Goal: Information Seeking & Learning: Understand process/instructions

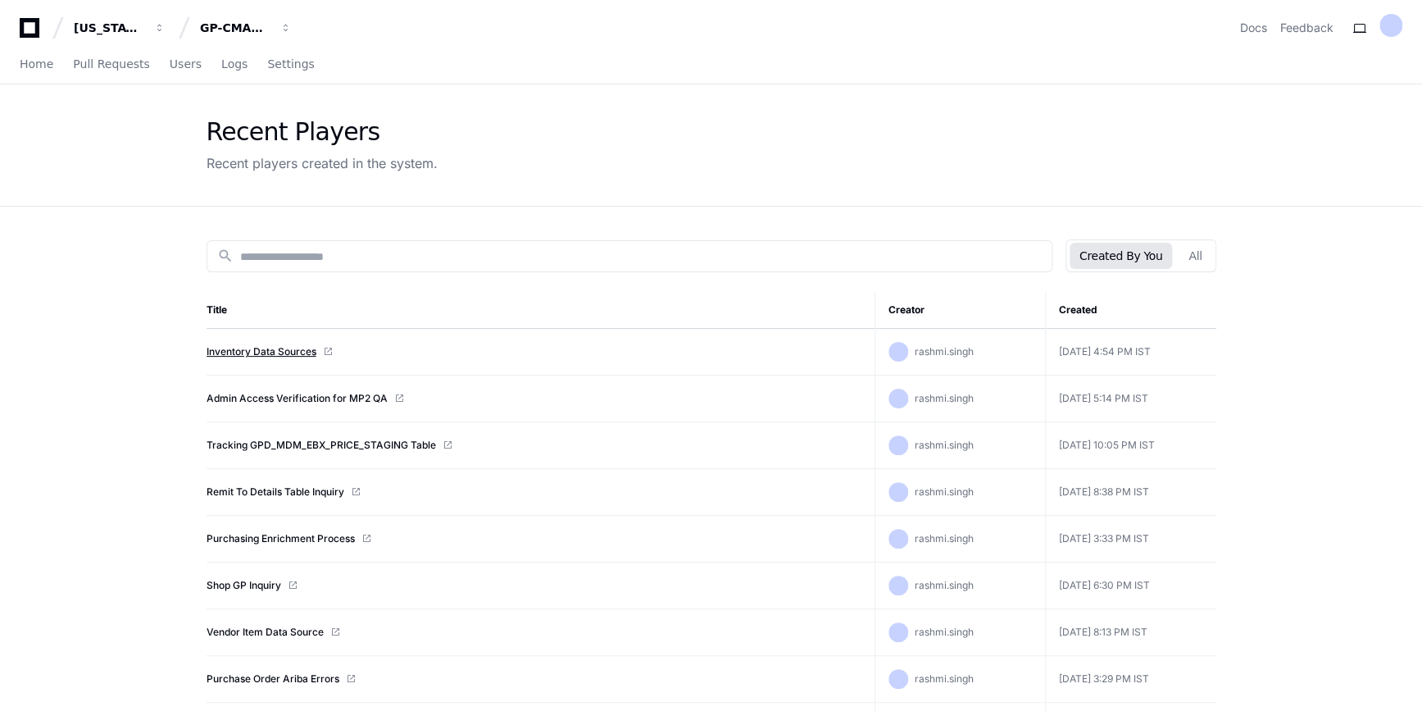
click at [291, 352] on link "Inventory Data Sources" at bounding box center [262, 351] width 110 height 13
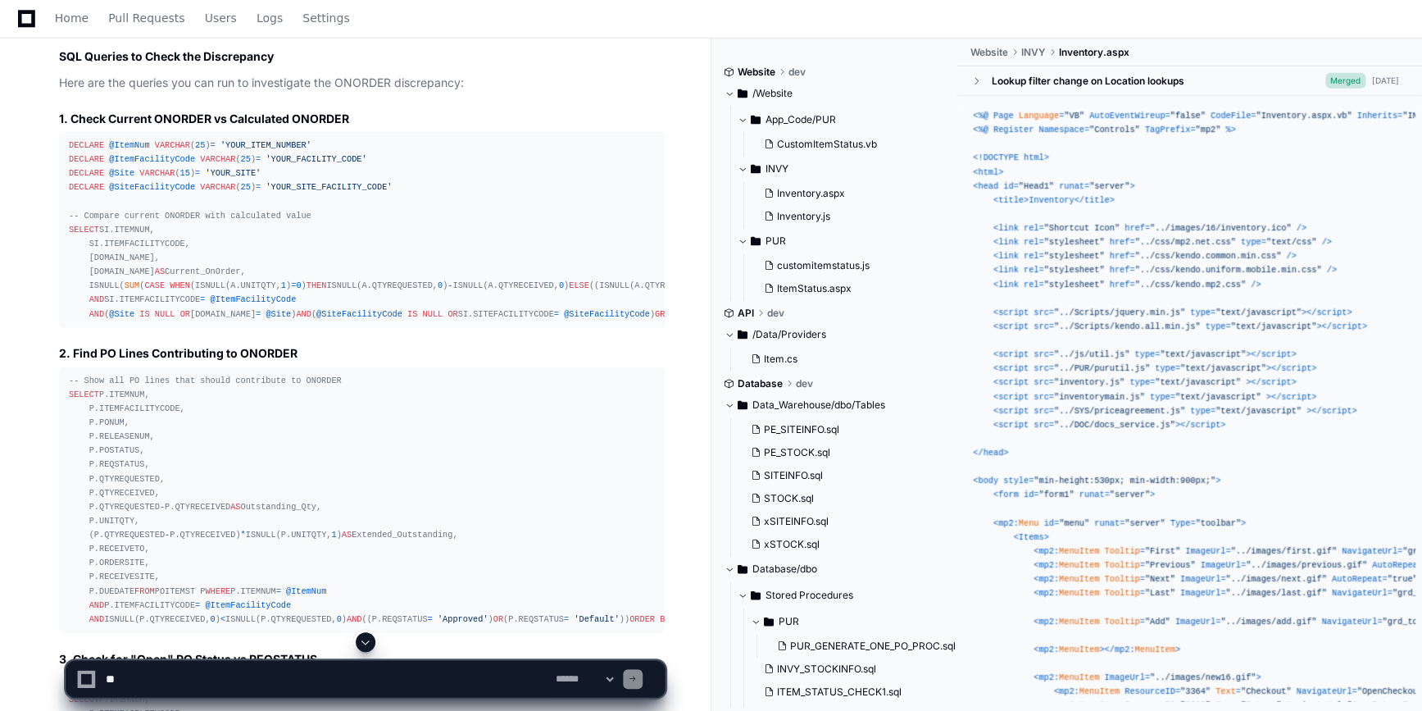
scroll to position [2330, 0]
click at [69, 149] on span "DECLARE" at bounding box center [86, 144] width 35 height 10
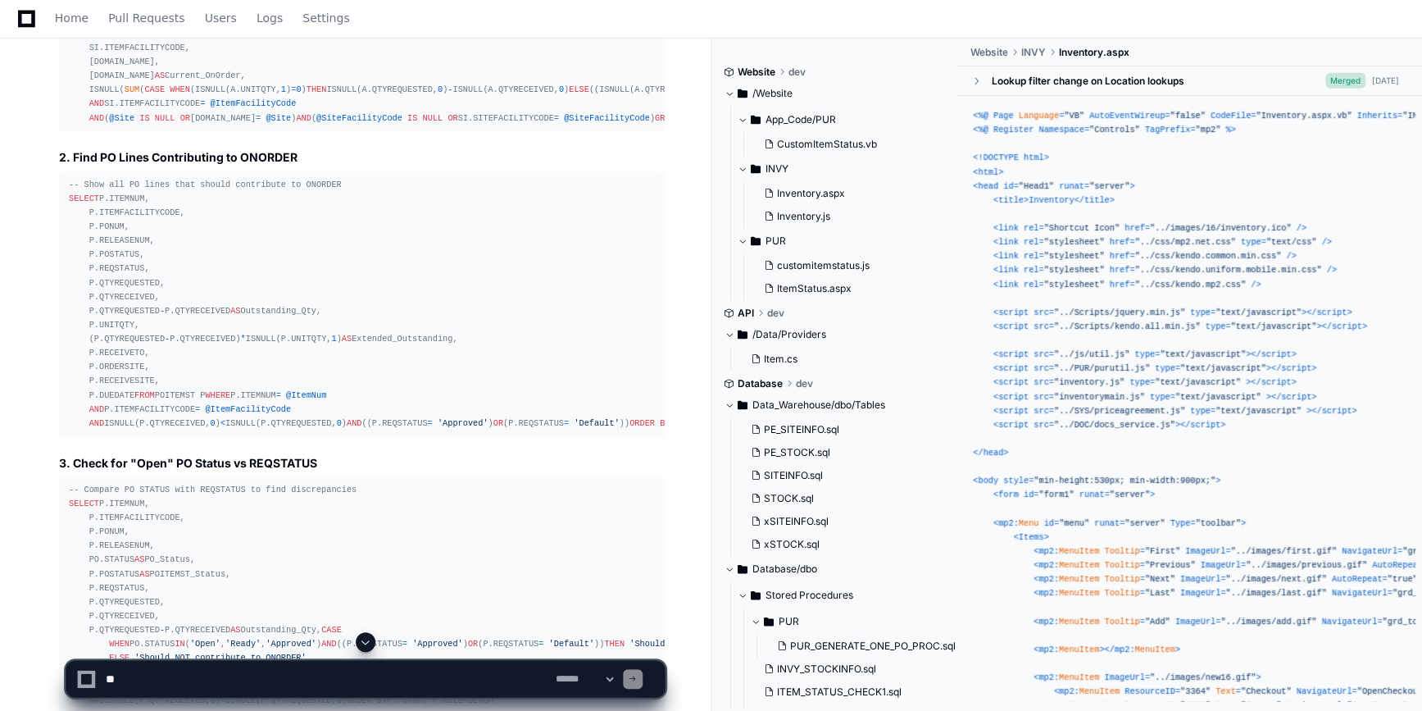
scroll to position [2526, 0]
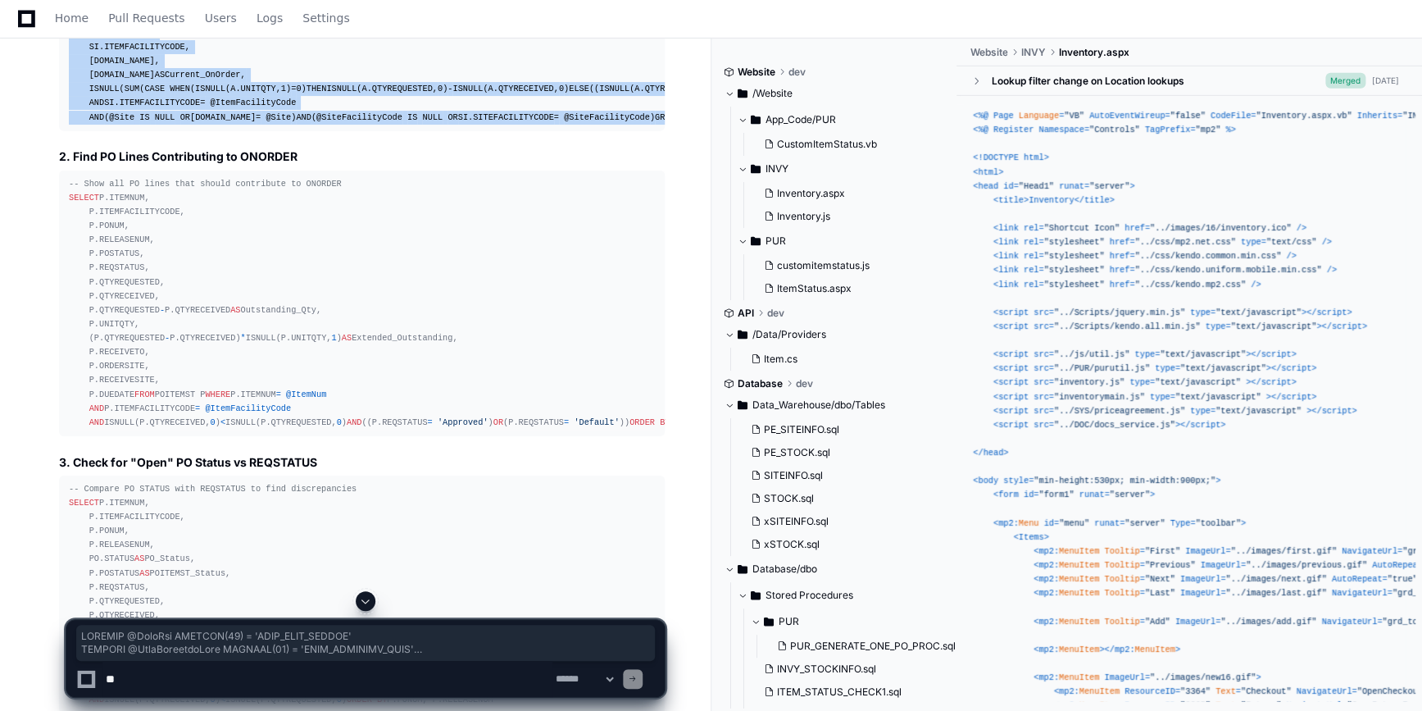
click at [354, 125] on div "DECLARE @ItemNum VARCHAR ( 25 ) = 'YOUR_ITEM_NUMBER' DECLARE @ItemFacilityCode …" at bounding box center [362, 33] width 586 height 183
copy div "DECLARE @ItemNum VARCHAR ( 25 ) = 'YOUR_ITEM_NUMBER' DECLARE @ItemFacilityCode …"
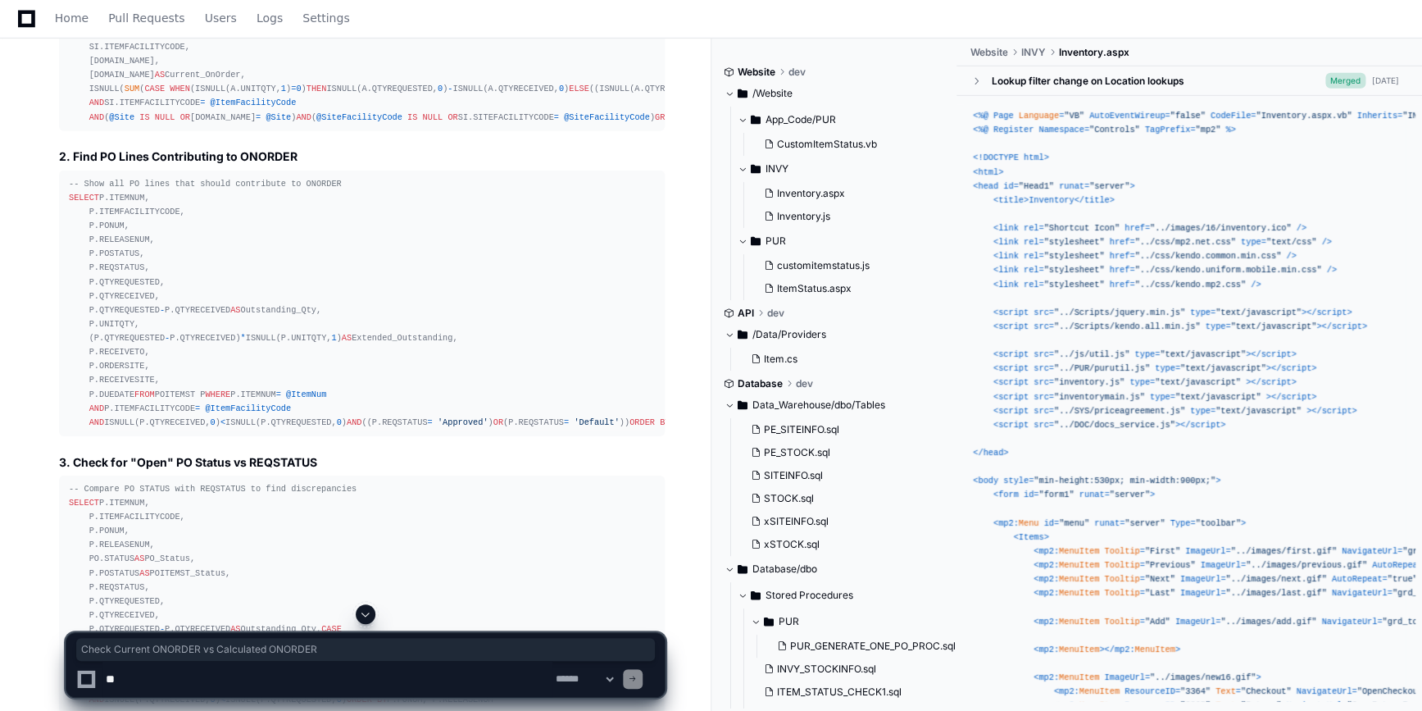
drag, startPoint x: 70, startPoint y: 131, endPoint x: 358, endPoint y: 126, distance: 288.6
copy h3 "Check Current ONORDER vs Calculated ONORDER"
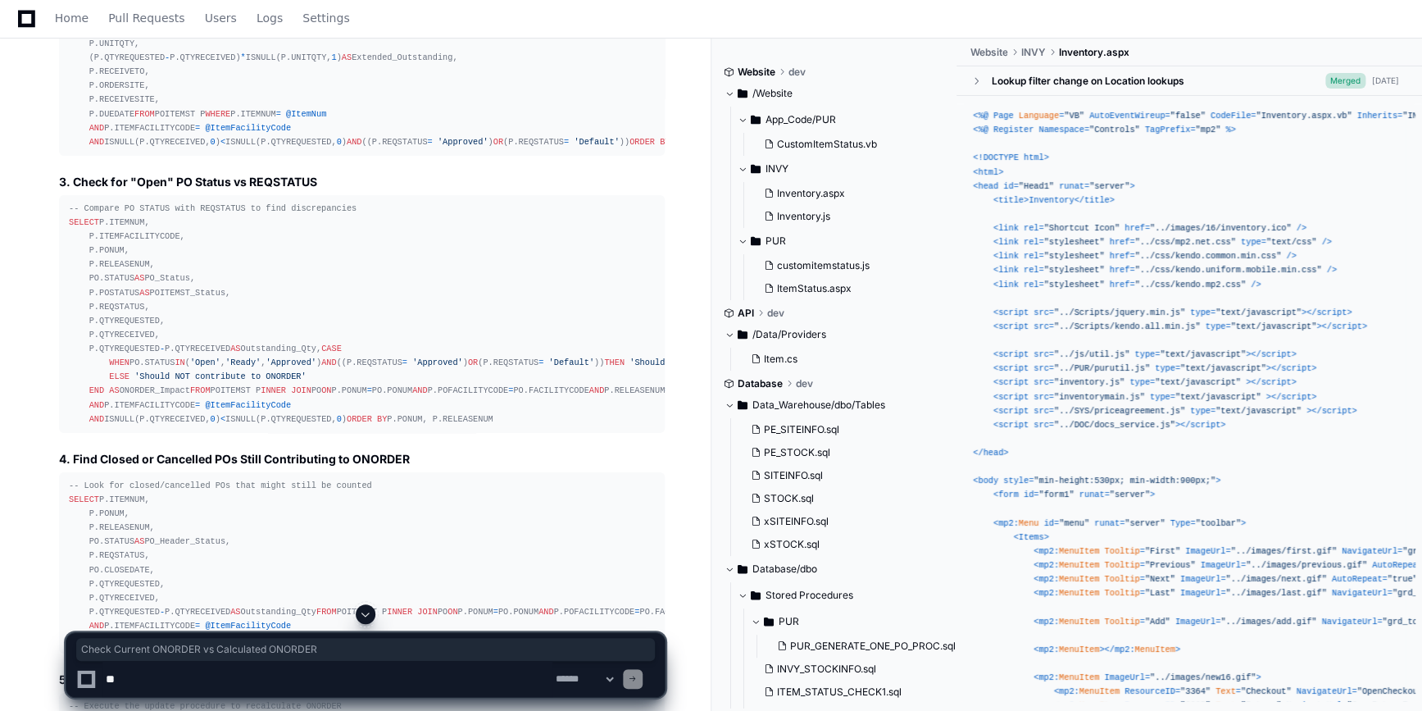
scroll to position [2807, 0]
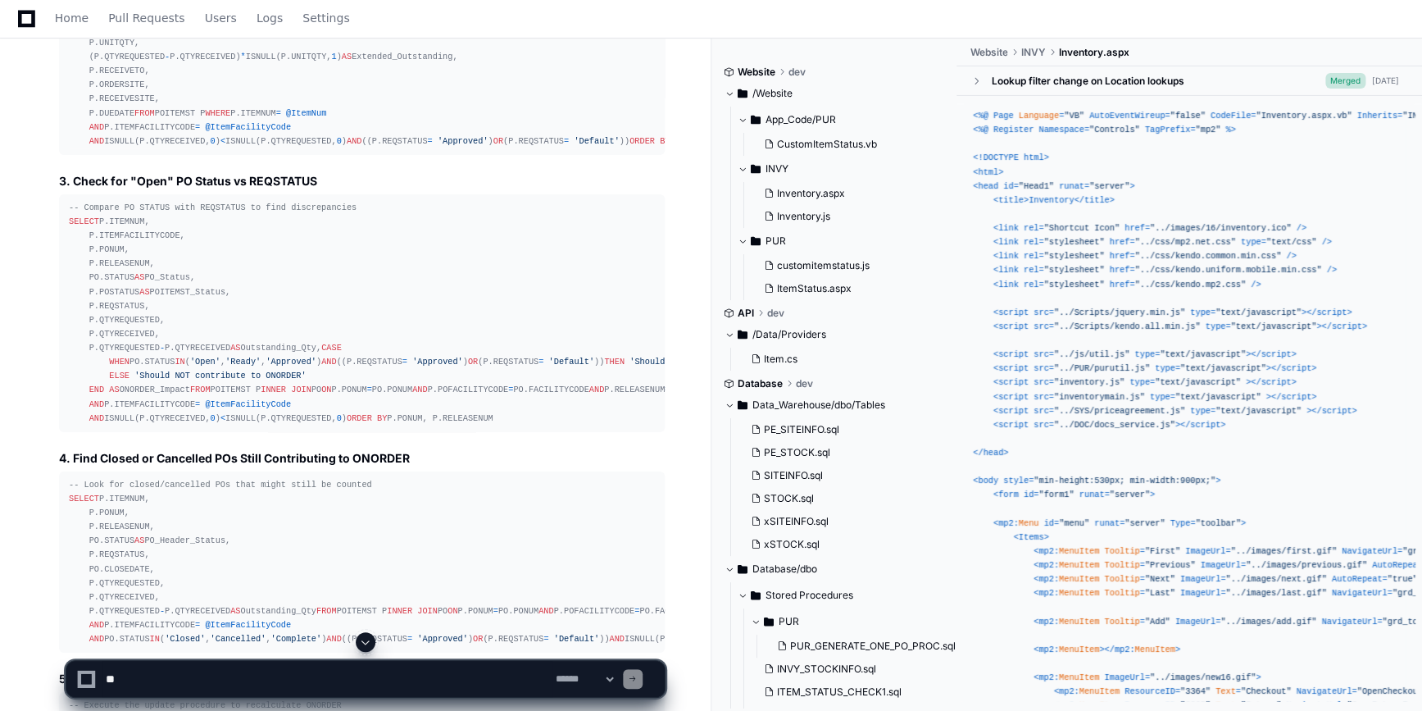
click at [66, 155] on pre "-- Show all PO lines that should contribute to ONORDER SELECT P.ITEMNUM, P.ITEM…" at bounding box center [362, 22] width 606 height 266
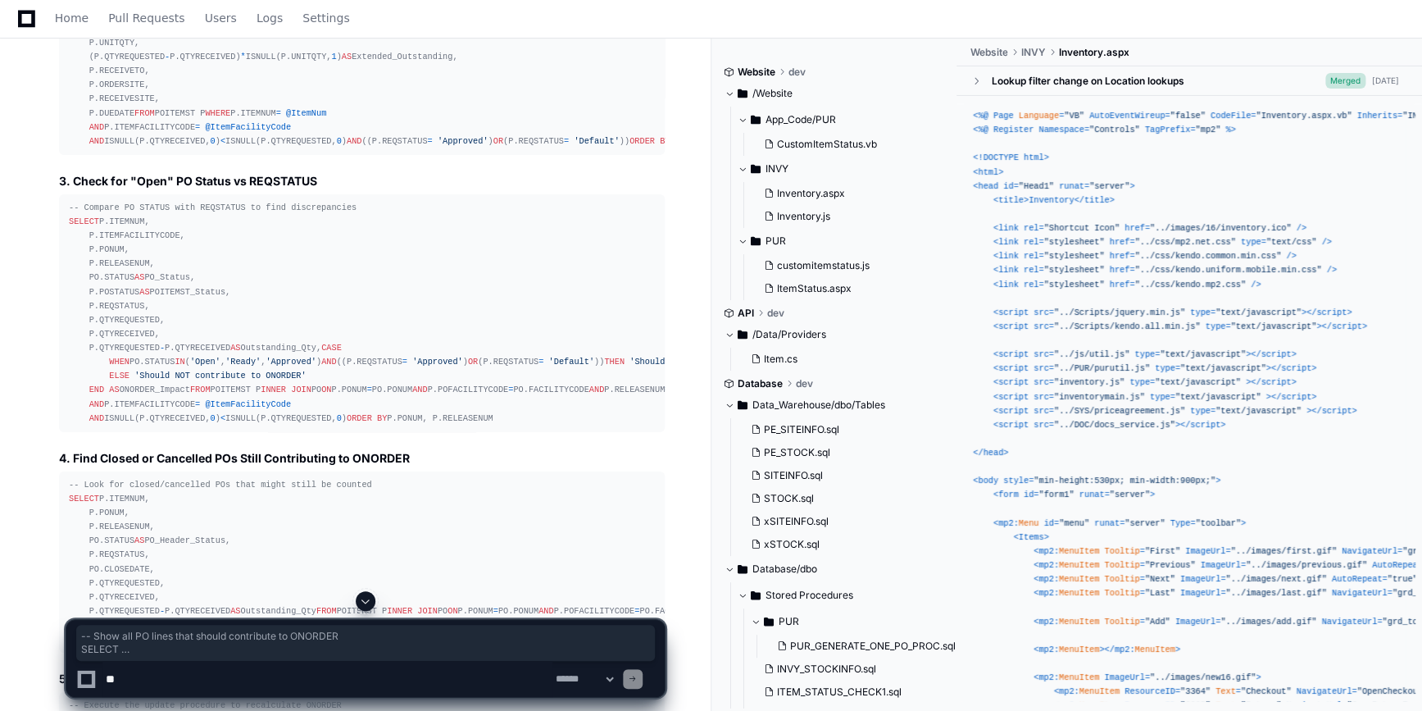
drag, startPoint x: 66, startPoint y: 279, endPoint x: 267, endPoint y: 587, distance: 367.8
click at [267, 155] on pre "-- Show all PO lines that should contribute to ONORDER SELECT P.ITEMNUM, P.ITEM…" at bounding box center [362, 22] width 606 height 266
copy div "-- Show all PO lines that should contribute to ONORDER SELECT P.ITEMNUM, P.ITEM…"
click at [54, 251] on div "QTYONORDERUPDATE_PROC.sql 6 POITEMST.sql 7 Great! Now I have a clear understand…" at bounding box center [345, 101] width 638 height 1629
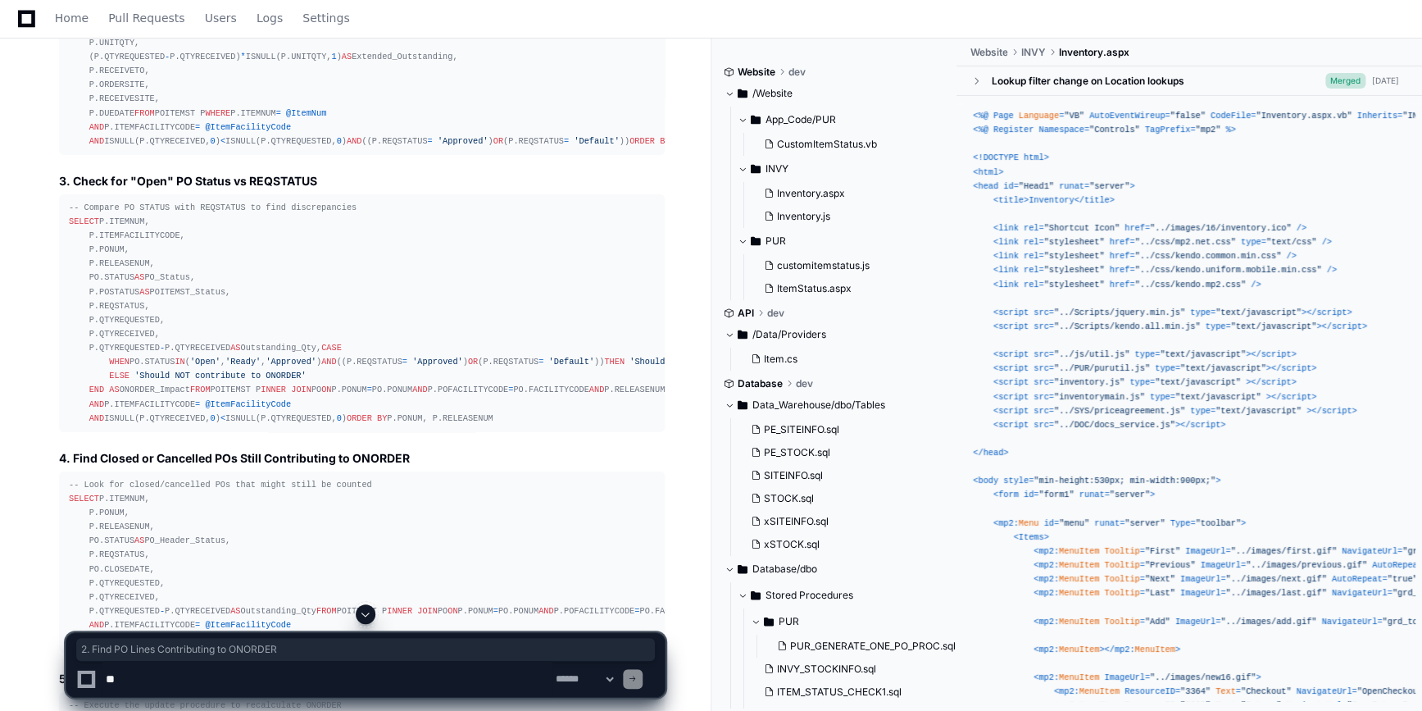
drag, startPoint x: 56, startPoint y: 260, endPoint x: 297, endPoint y: 259, distance: 241.0
click at [297, 259] on div "QTYONORDERUPDATE_PROC.sql 6 POITEMST.sql 7 Great! Now I have a clear understand…" at bounding box center [345, 101] width 638 height 1629
copy h3 "2. Find PO Lines Contributing to ONORDER"
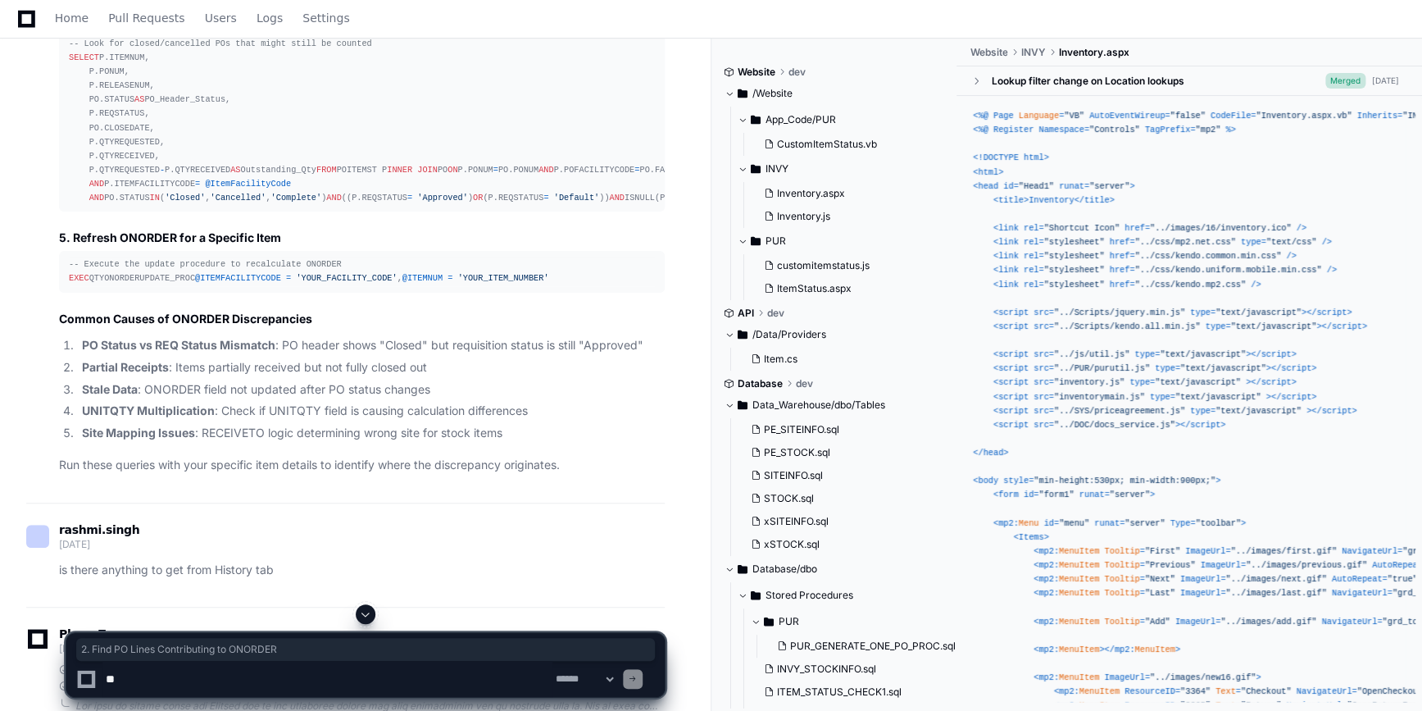
scroll to position [3249, 0]
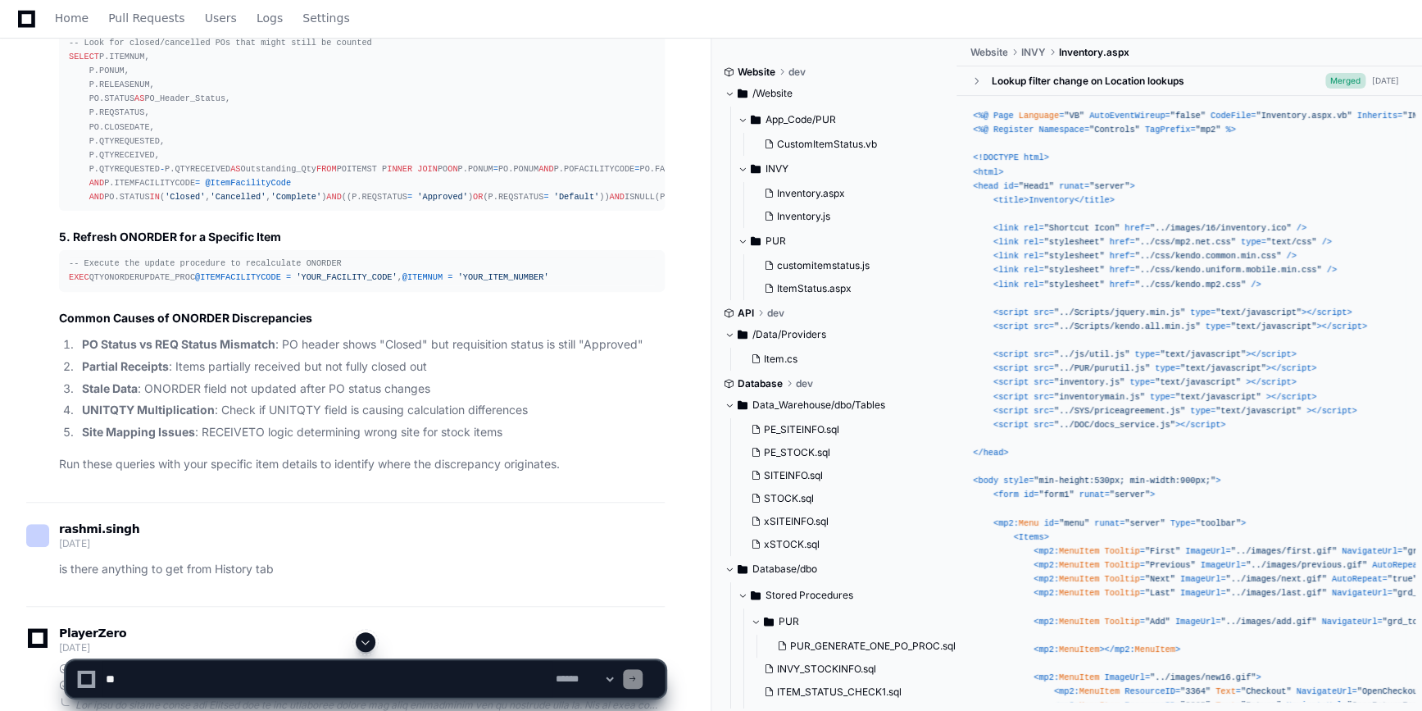
drag, startPoint x: 69, startPoint y: 212, endPoint x: 207, endPoint y: 556, distance: 370.3
drag, startPoint x: 207, startPoint y: 556, endPoint x: 71, endPoint y: 216, distance: 366.4
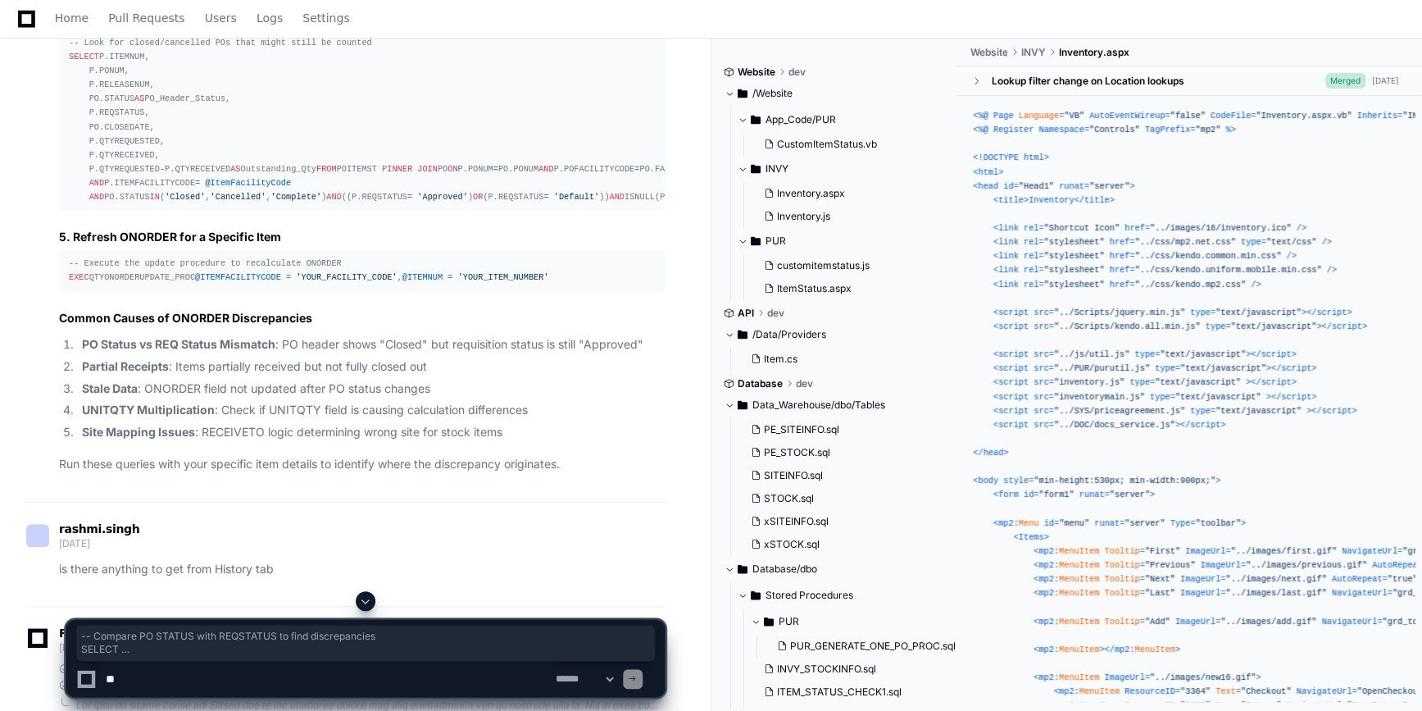
drag, startPoint x: 59, startPoint y: 209, endPoint x: 221, endPoint y: 557, distance: 384.3
copy div "-- Compare PO STATUS with REQSTATUS to find discrepancies SELECT P.ITEMNUM, P.I…"
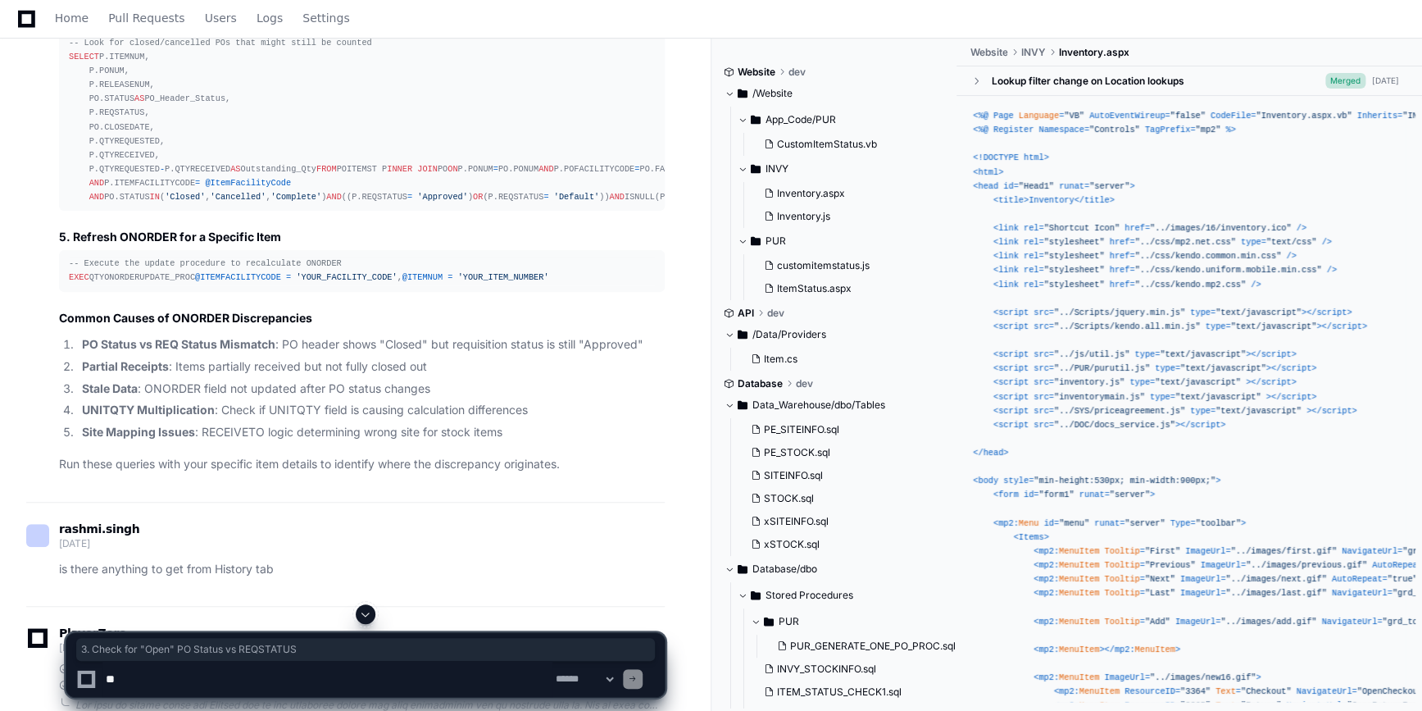
drag, startPoint x: 59, startPoint y: 188, endPoint x: 317, endPoint y: 189, distance: 258.2
copy h3 "3. Check for "Open" PO Status vs REQSTATUS"
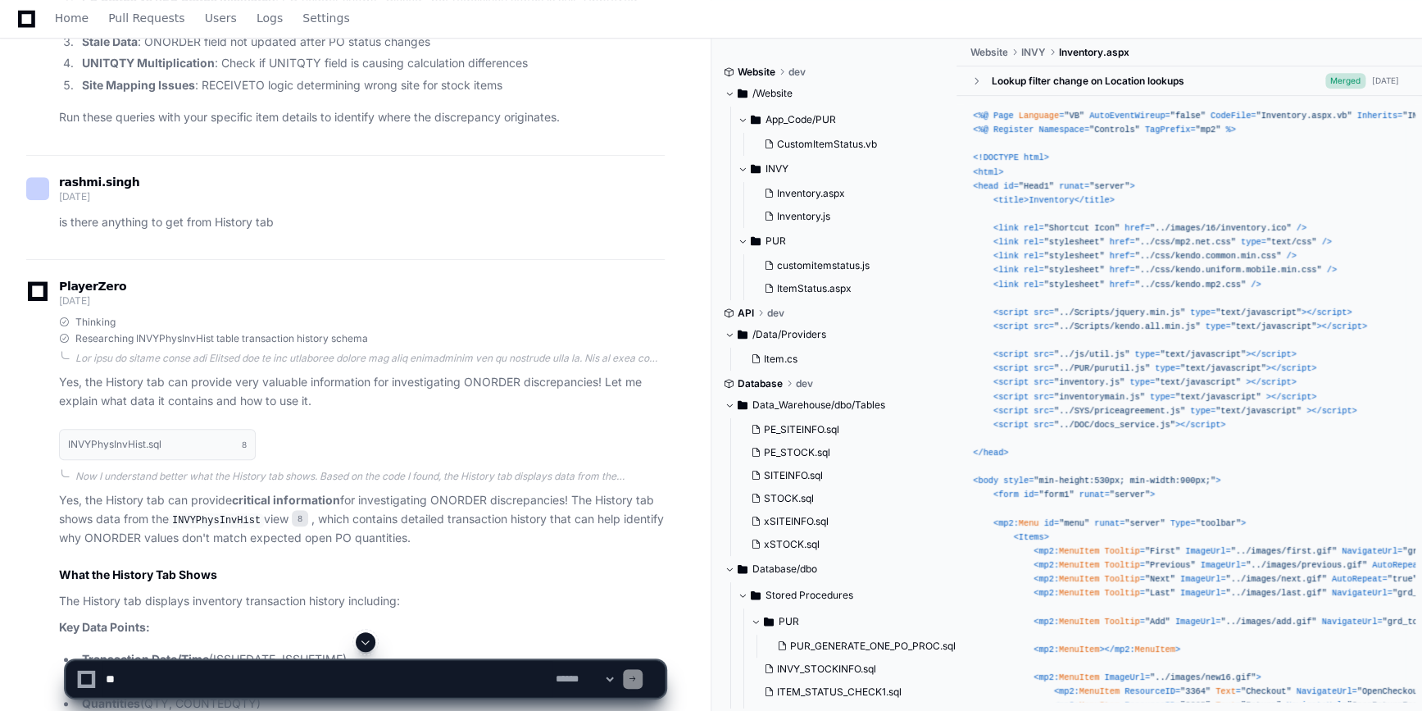
scroll to position [3597, 0]
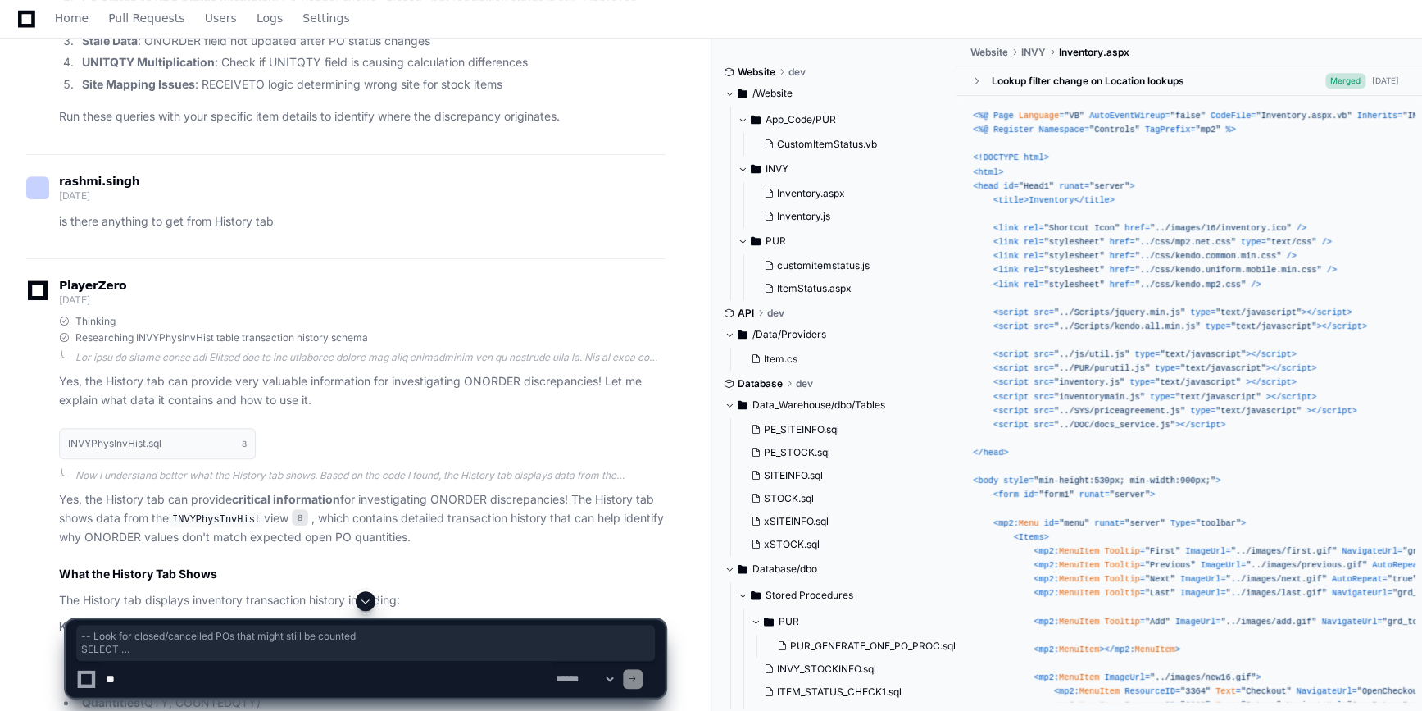
drag, startPoint x: 69, startPoint y: 272, endPoint x: 365, endPoint y: 535, distance: 395.9
copy div "-- Look for closed/cancelled POs that might still be counted SELECT P.ITEMNUM, …"
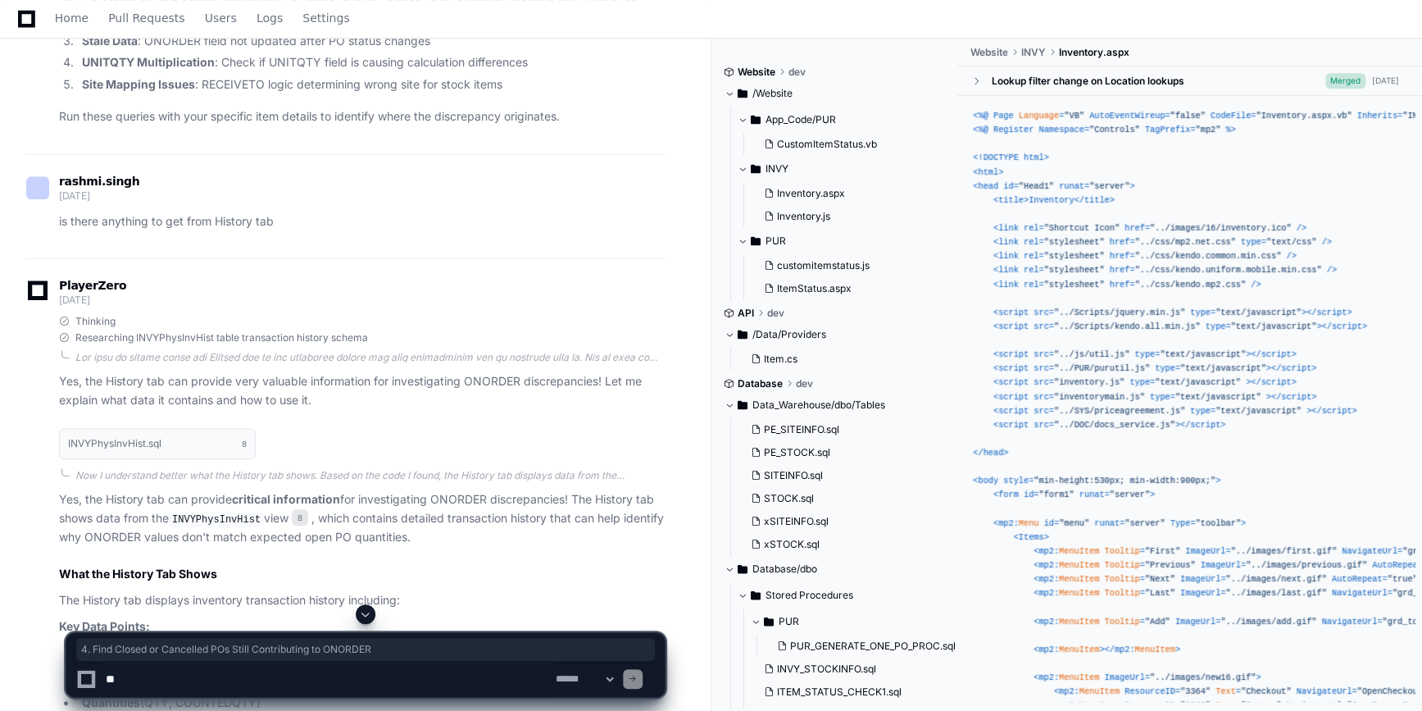
drag, startPoint x: 60, startPoint y: 244, endPoint x: 407, endPoint y: 243, distance: 347.5
copy h3 "4. Find Closed or Cancelled POs Still Contributing to ONORDER"
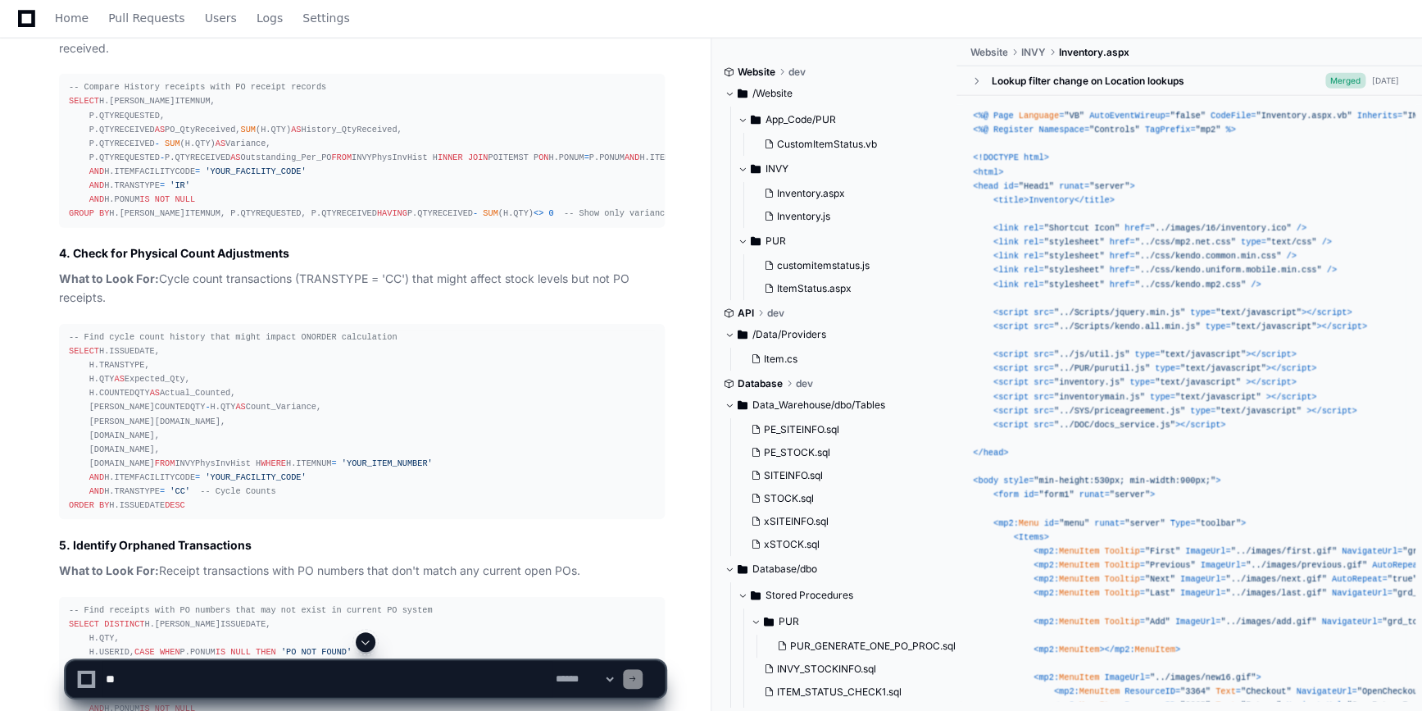
scroll to position [5033, 0]
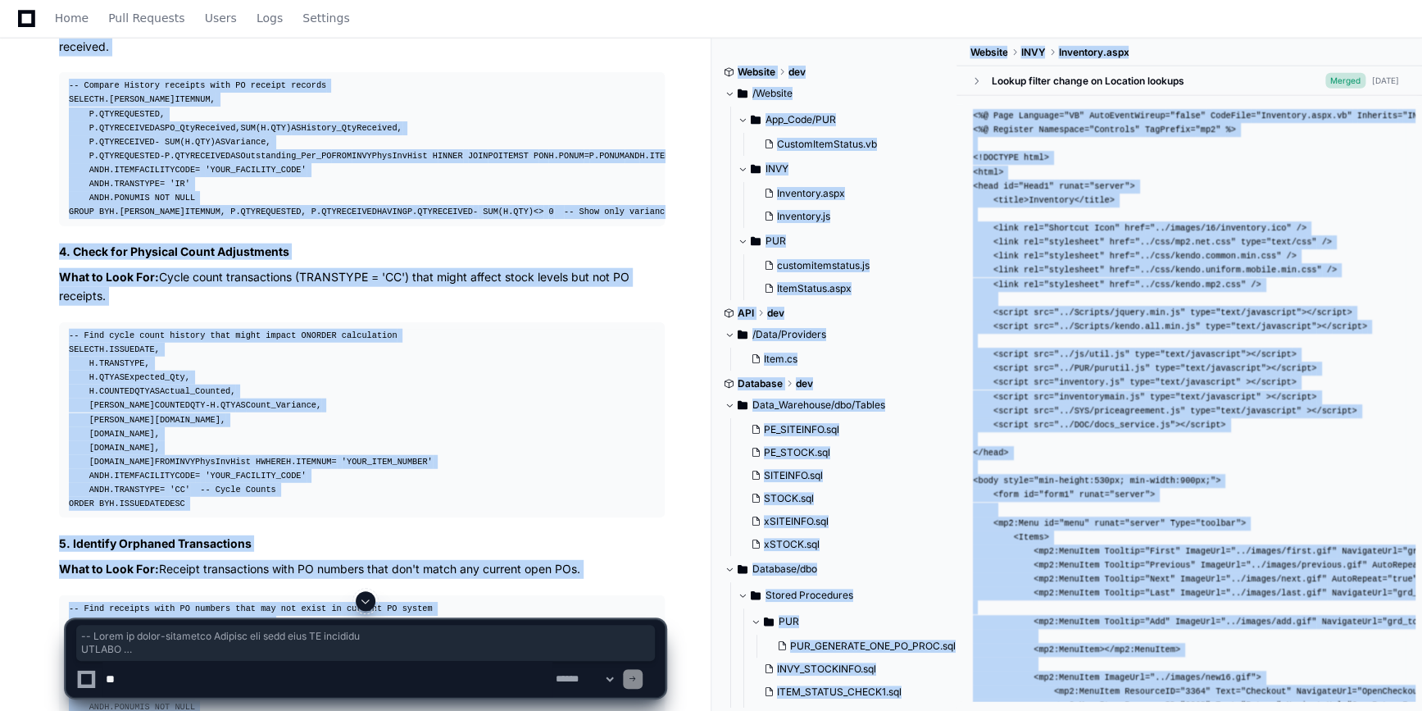
drag, startPoint x: 66, startPoint y: 238, endPoint x: 270, endPoint y: 601, distance: 416.1
click at [270, 601] on app-player-page "Inventory Data Sources Created by @ rashmi.singh 2 days ago Share rashmi.singh …" at bounding box center [711, 147] width 1422 height 10190
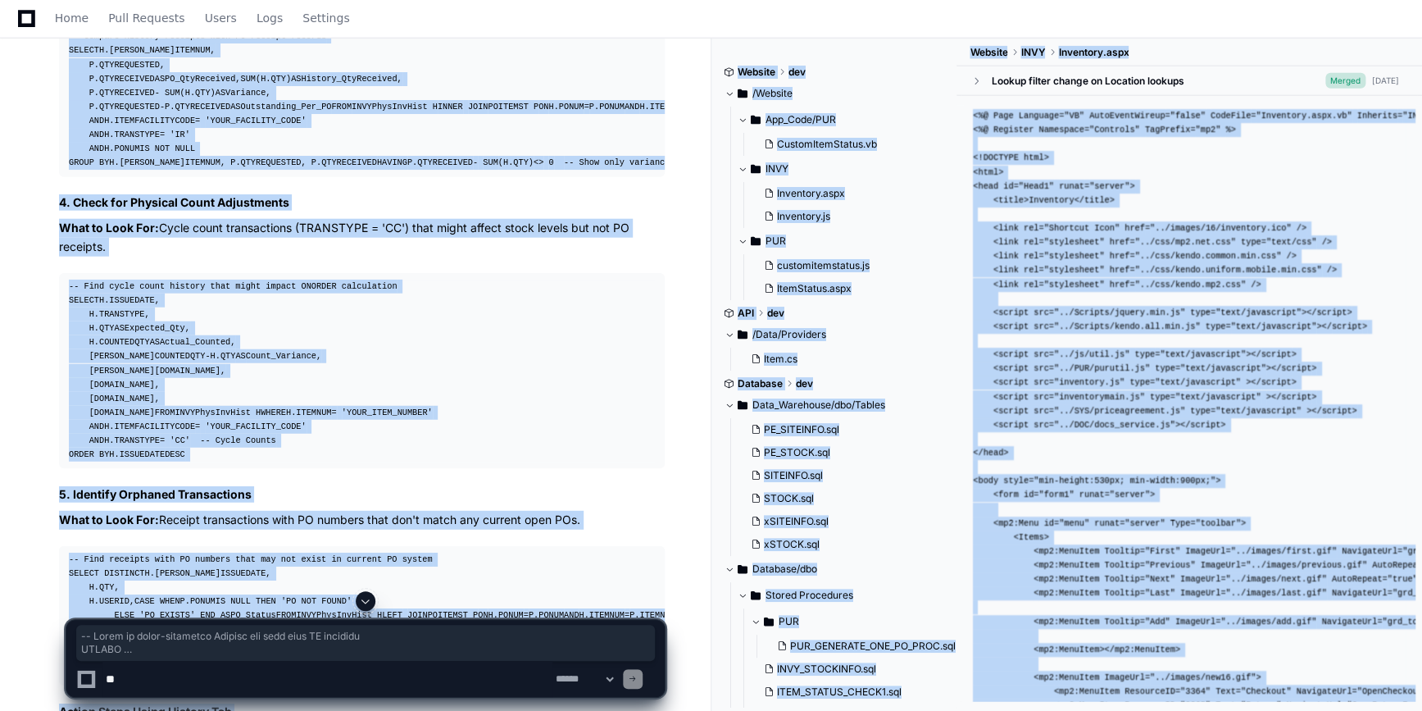
scroll to position [5083, 0]
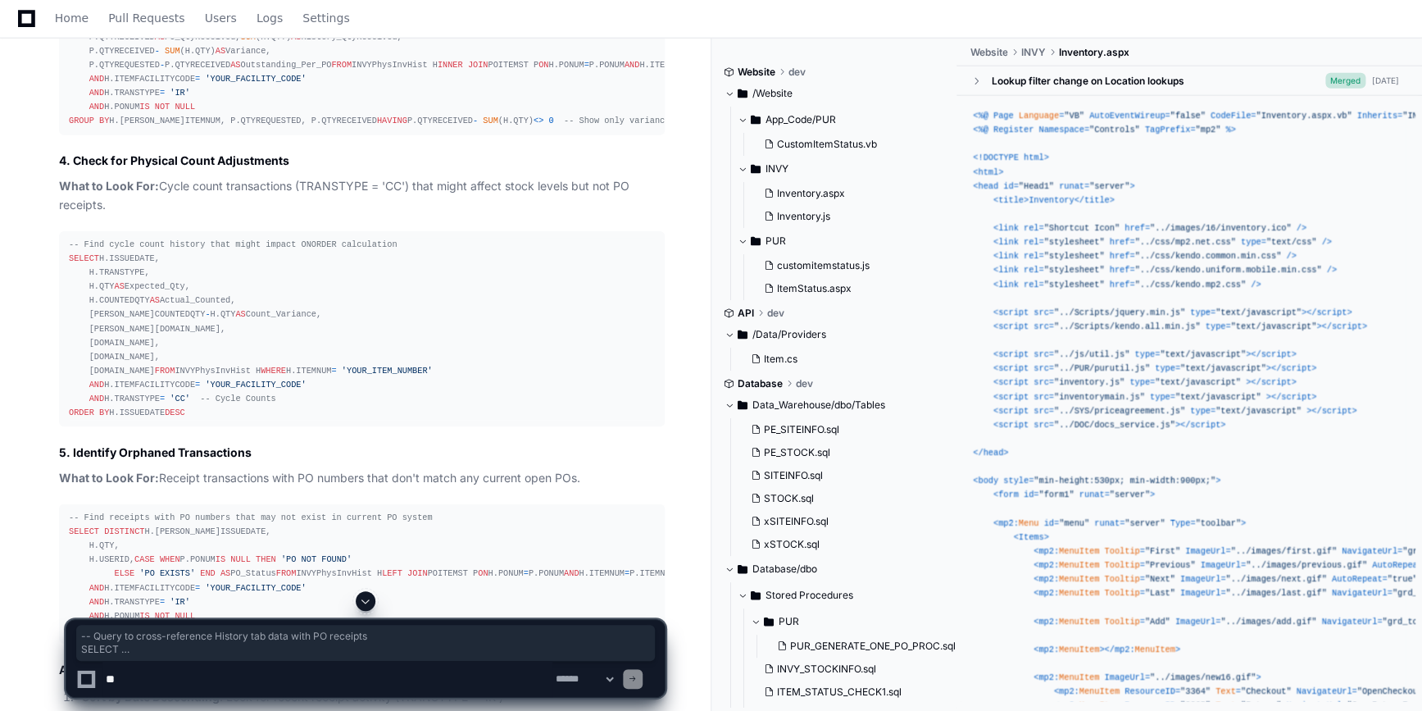
scroll to position [5137, 0]
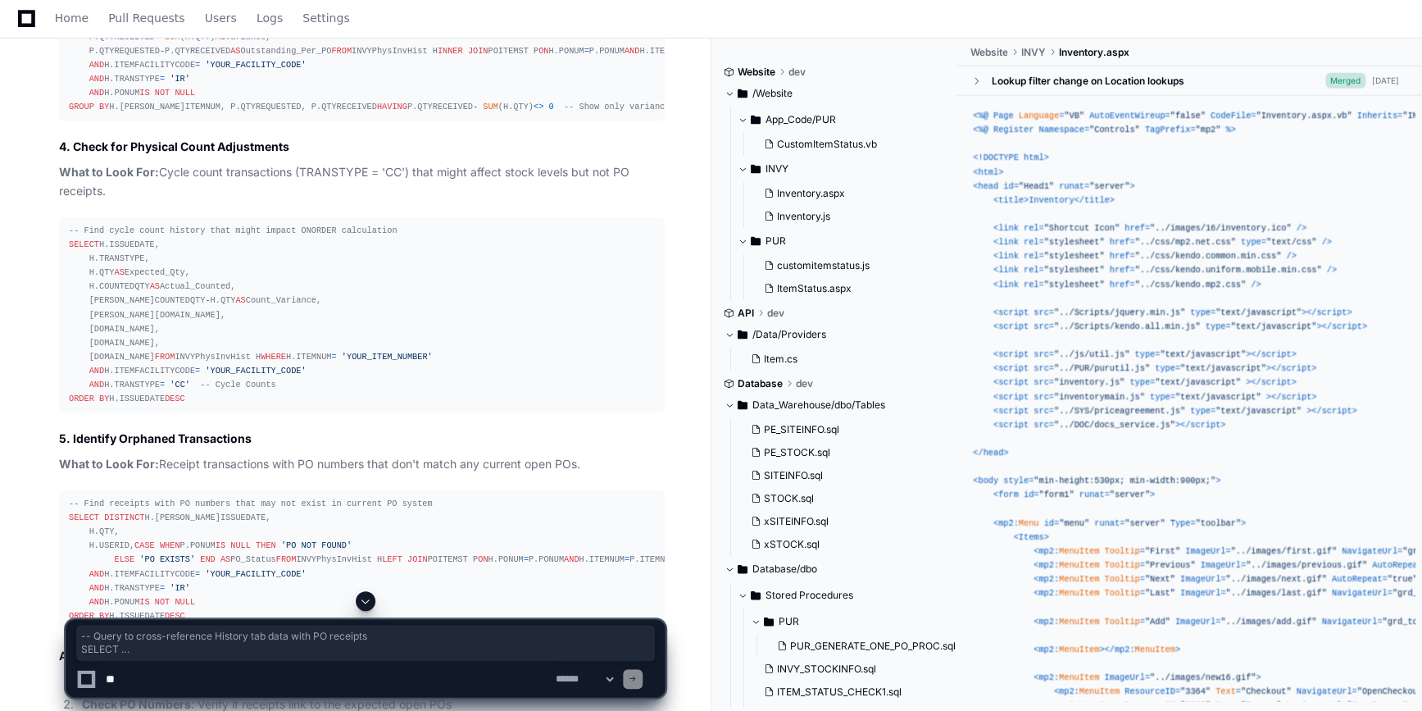
copy div "-- Query to cross-reference History tab data with PO receipts SELECT H.ISSUEDAT…"
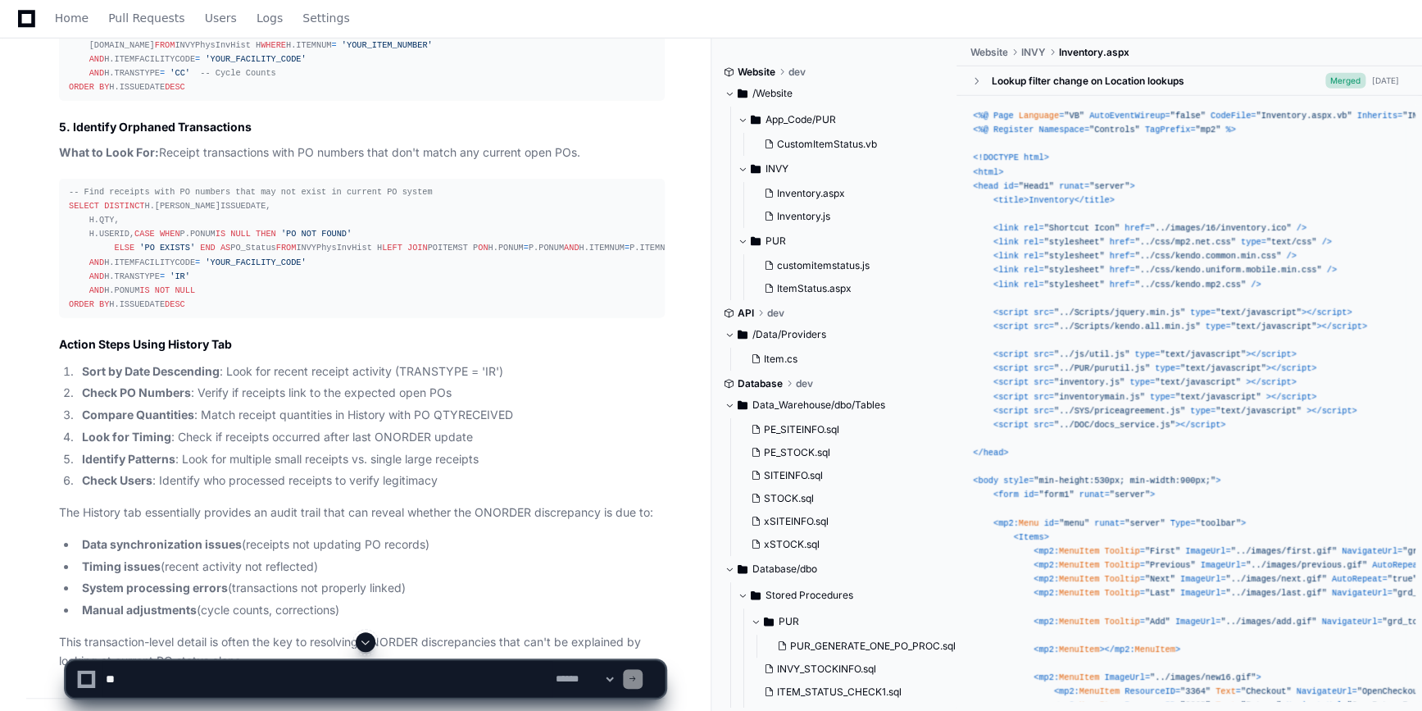
scroll to position [5450, 0]
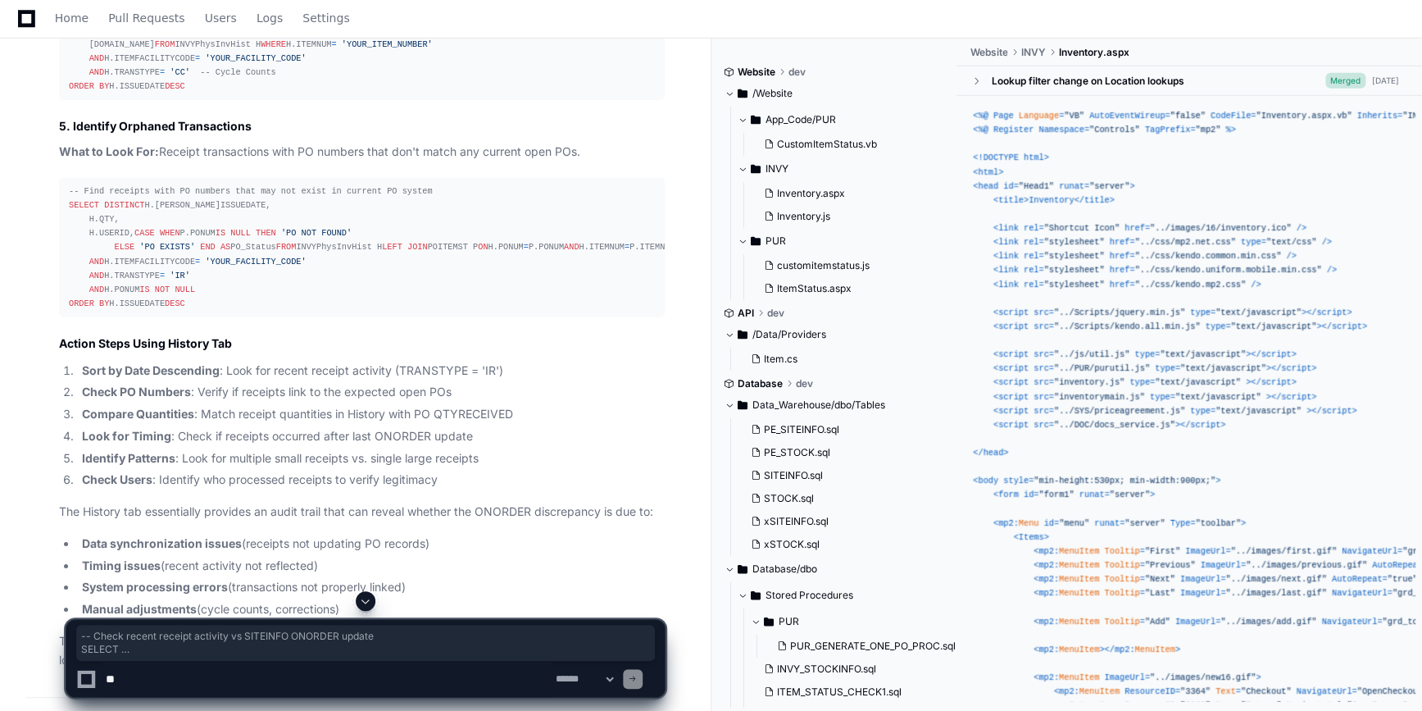
drag, startPoint x: 67, startPoint y: 288, endPoint x: 257, endPoint y: 484, distance: 273.0
copy div "-- Check recent receipt activity vs SITEINFO ONORDER update SELECT SI.ITEMNUM, …"
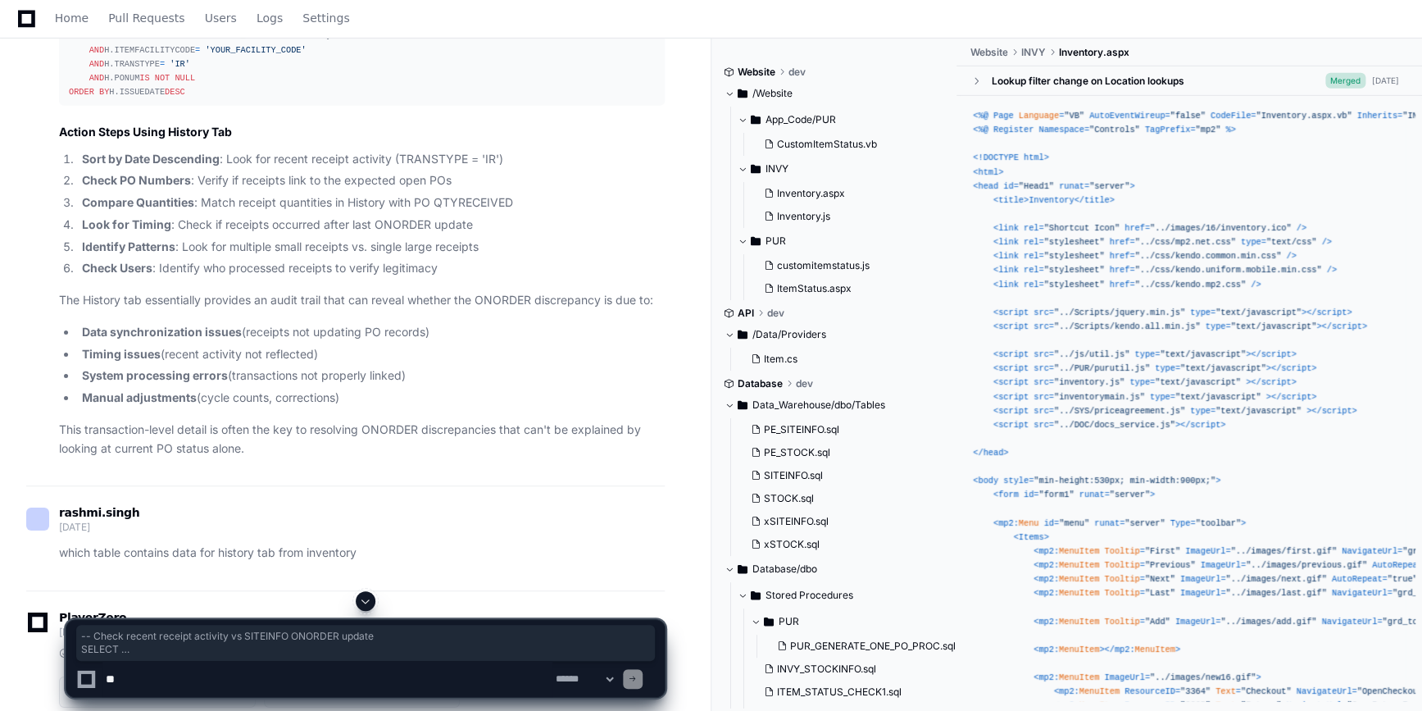
scroll to position [5664, 0]
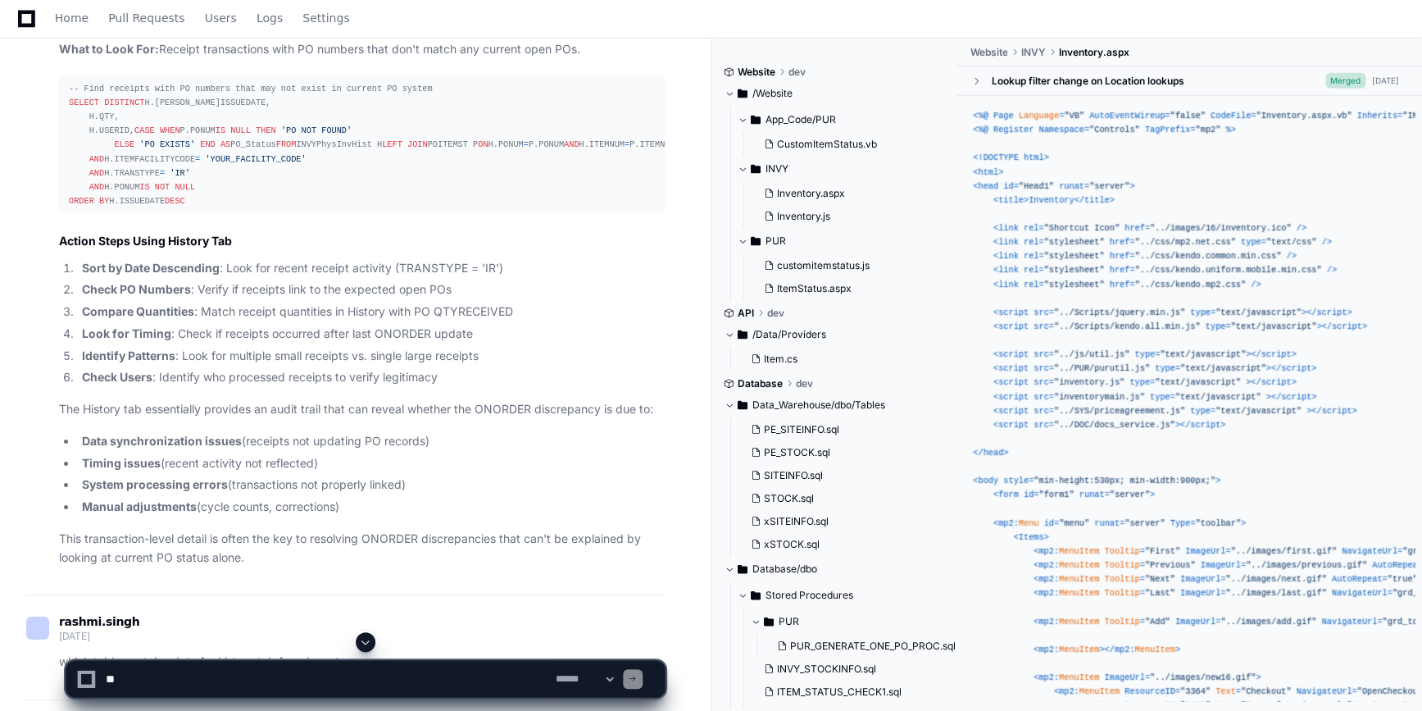
scroll to position [5523, 0]
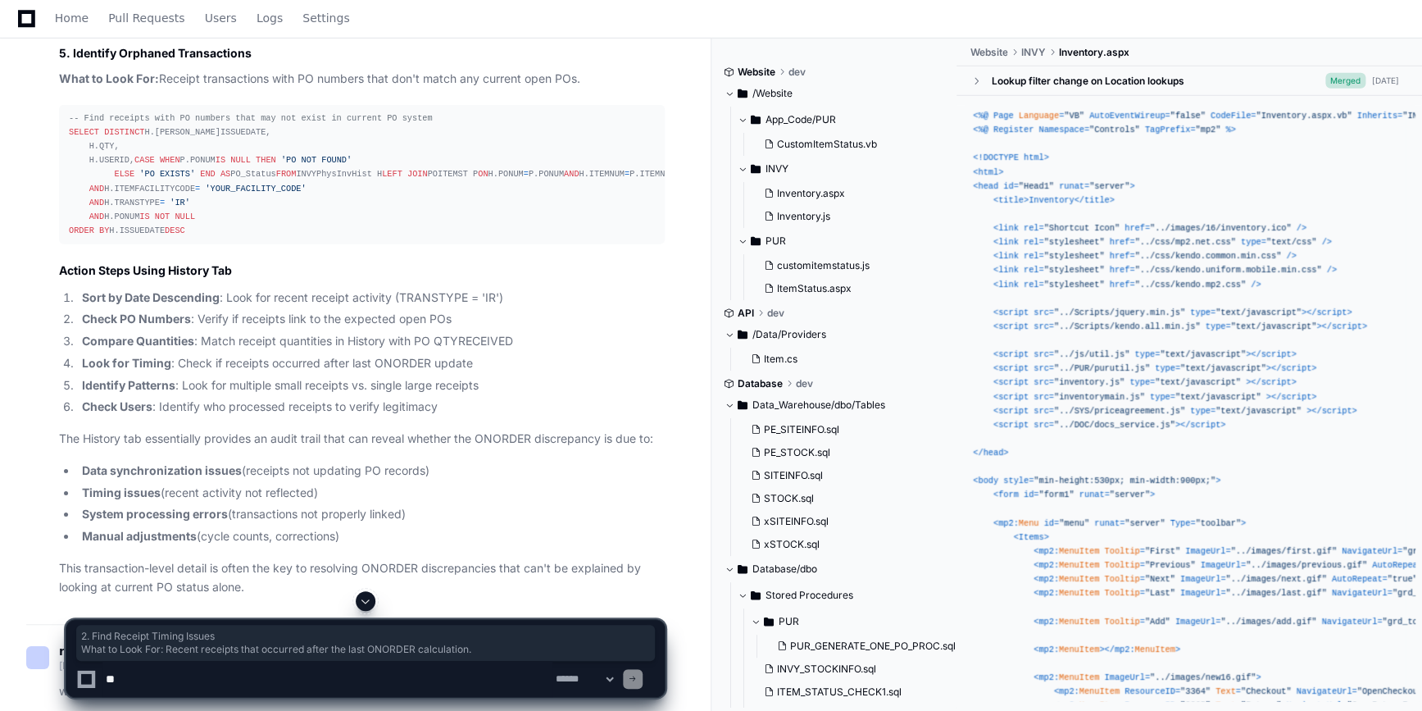
drag, startPoint x: 55, startPoint y: 156, endPoint x: 521, endPoint y: 184, distance: 467.2
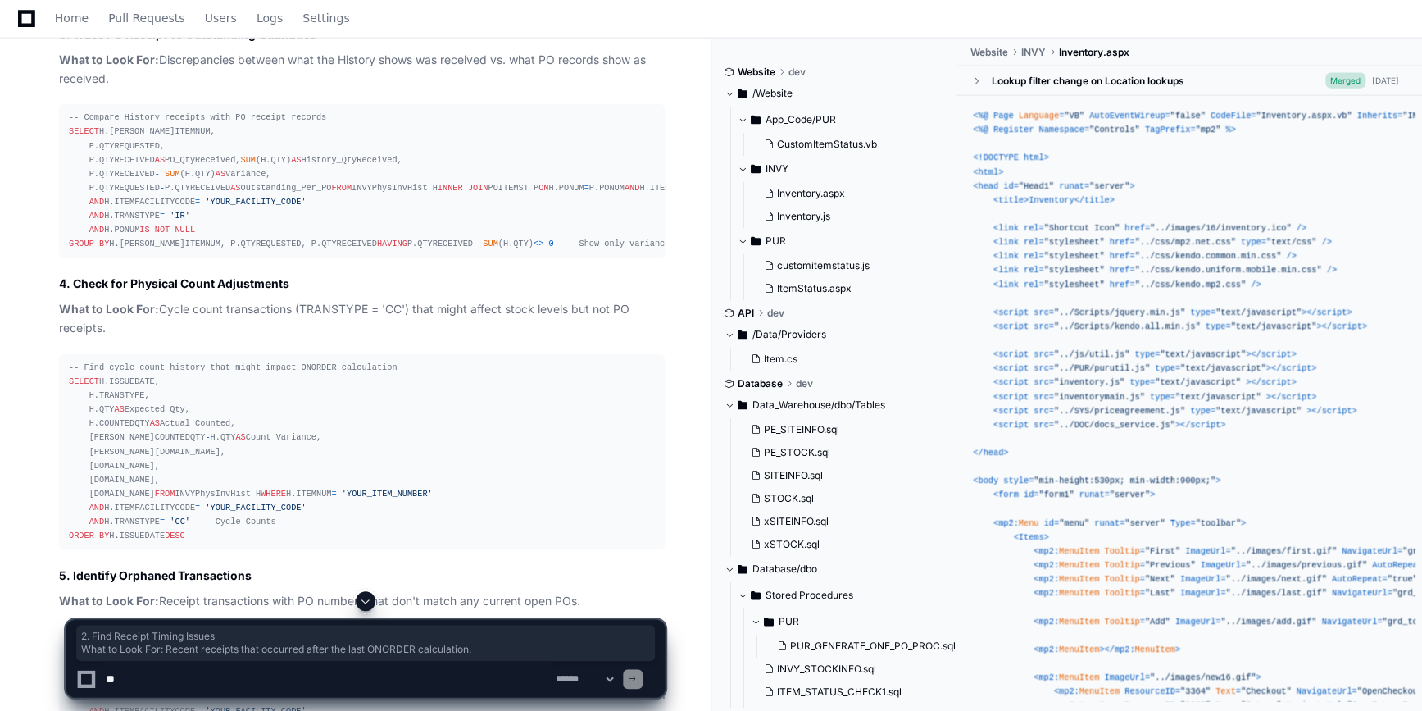
scroll to position [4997, 0]
drag, startPoint x: 61, startPoint y: 189, endPoint x: 391, endPoint y: 234, distance: 333.4
click at [391, 234] on article "Yes, the History tab can provide critical information for investigating ONORDER…" at bounding box center [362, 105] width 606 height 2032
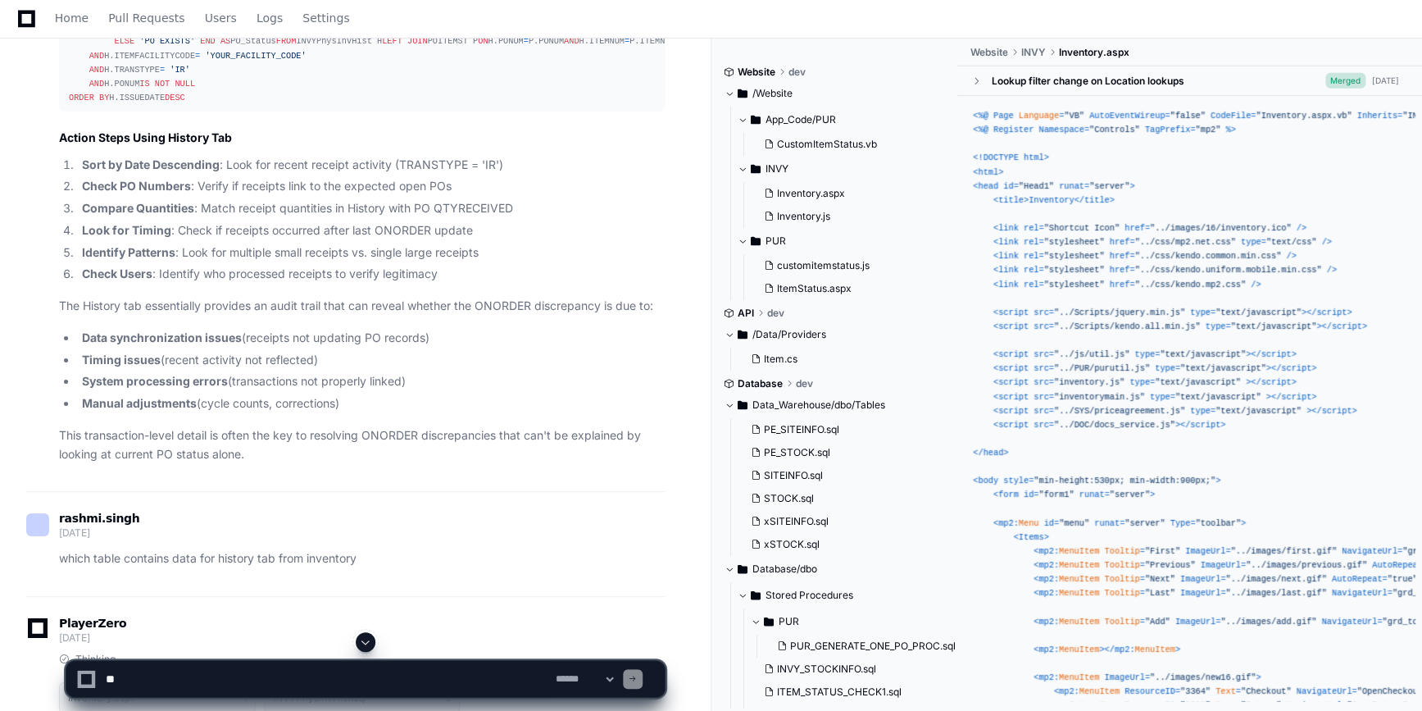
scroll to position [5658, 0]
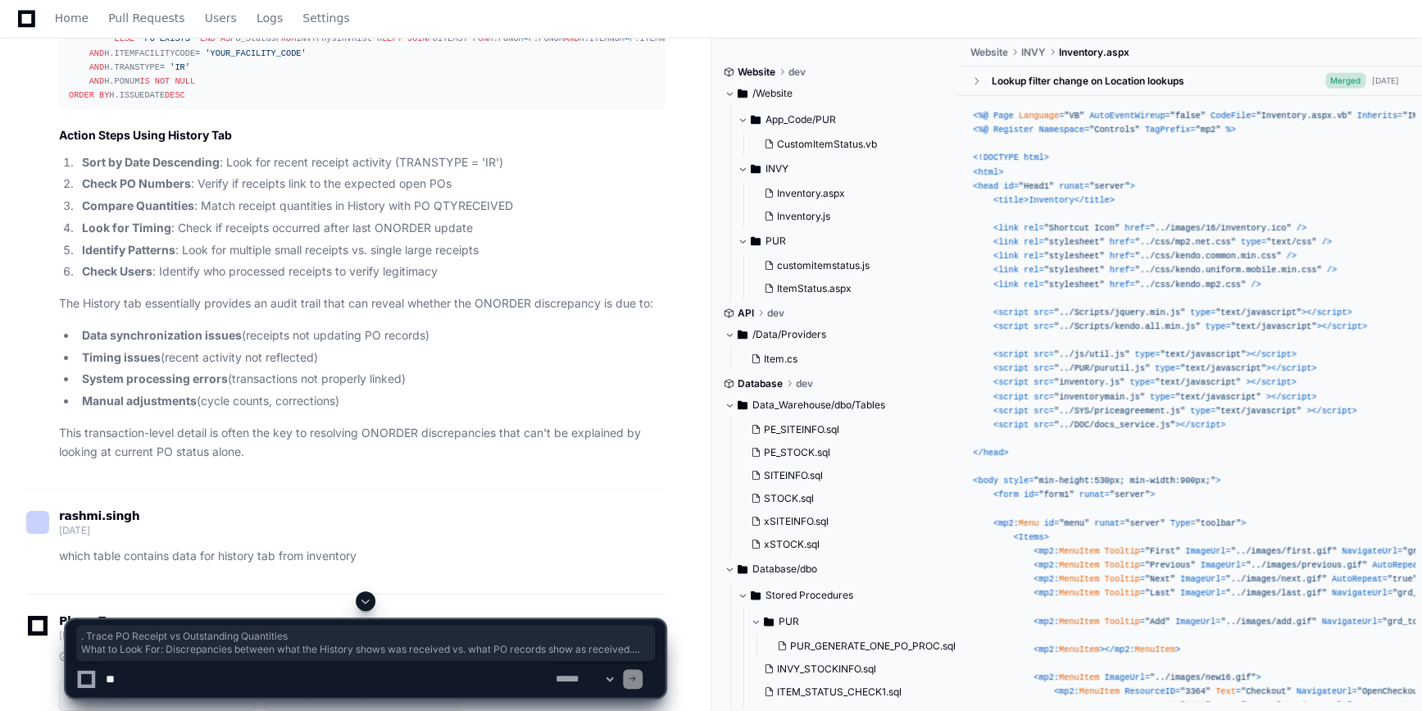
drag, startPoint x: 62, startPoint y: 317, endPoint x: 298, endPoint y: 568, distance: 343.9
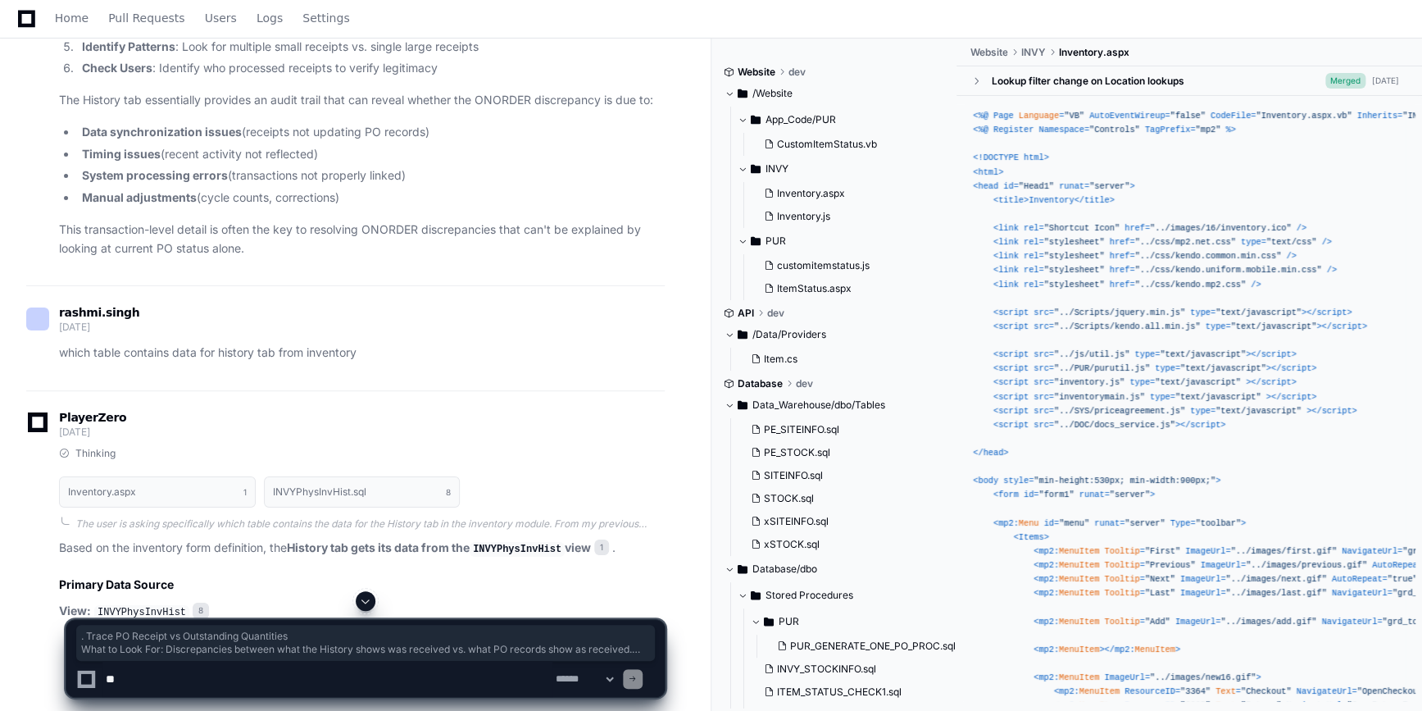
scroll to position [5862, 0]
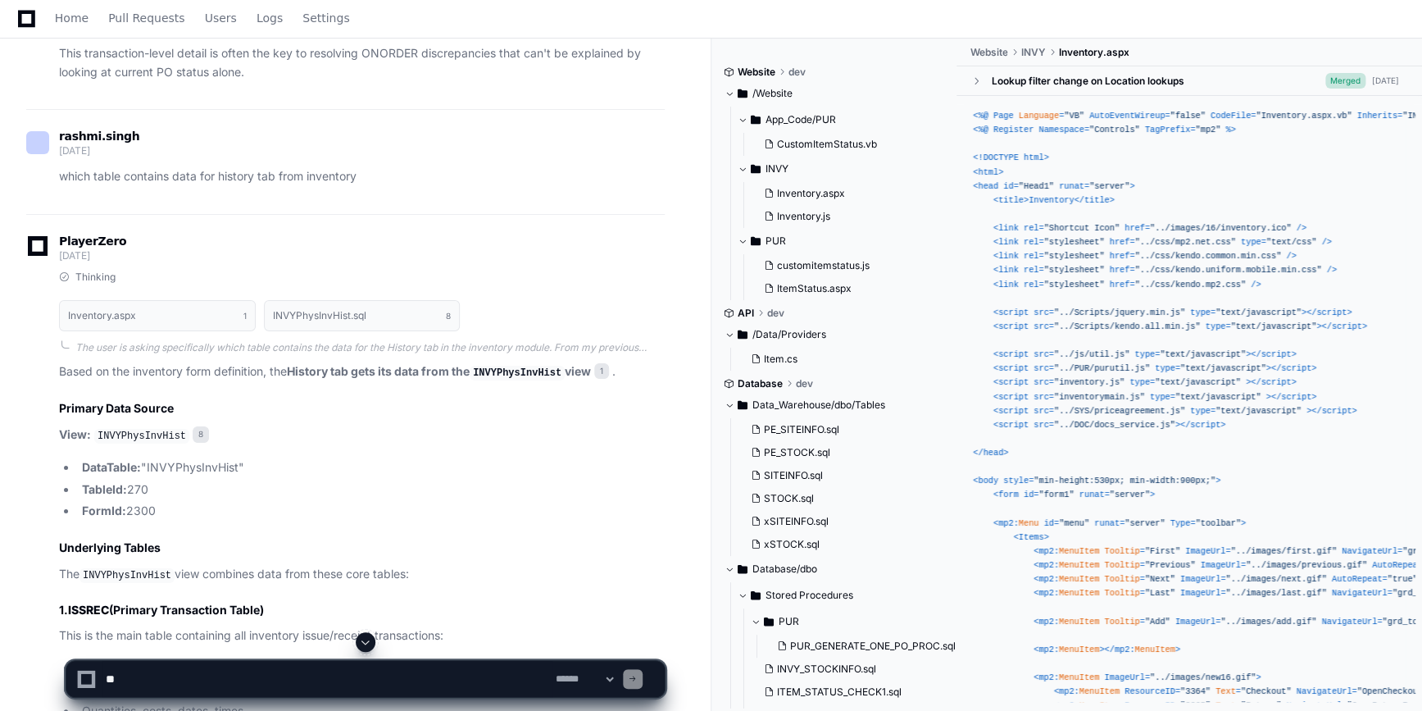
scroll to position [6038, 0]
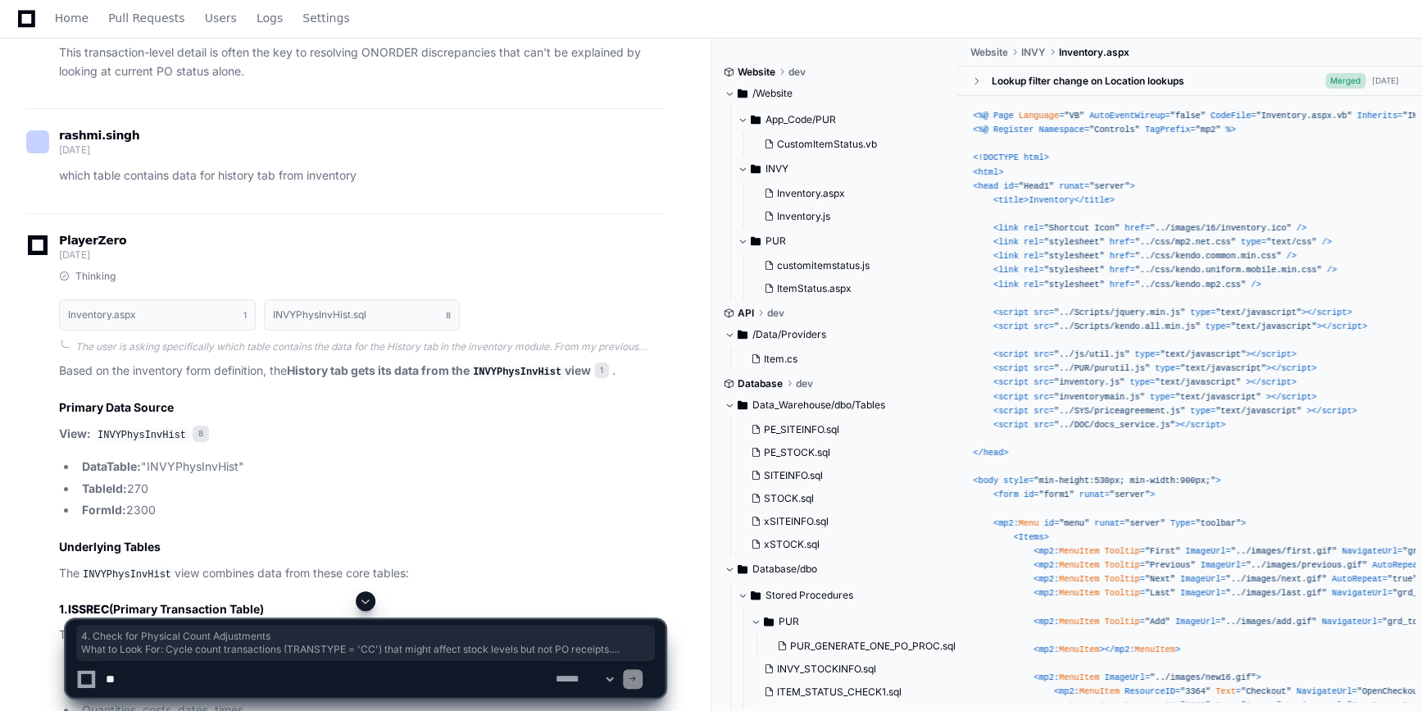
drag, startPoint x: 60, startPoint y: 311, endPoint x: 213, endPoint y: 541, distance: 276.0
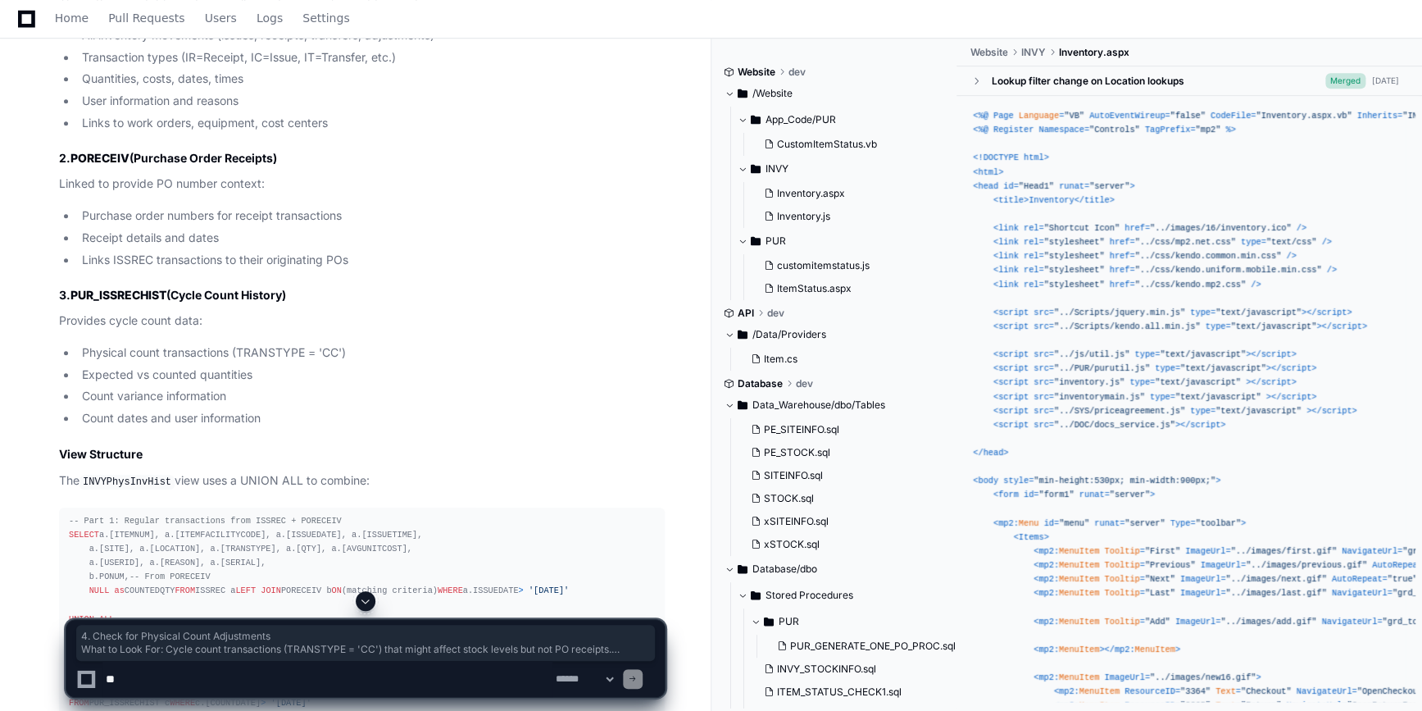
scroll to position [6670, 0]
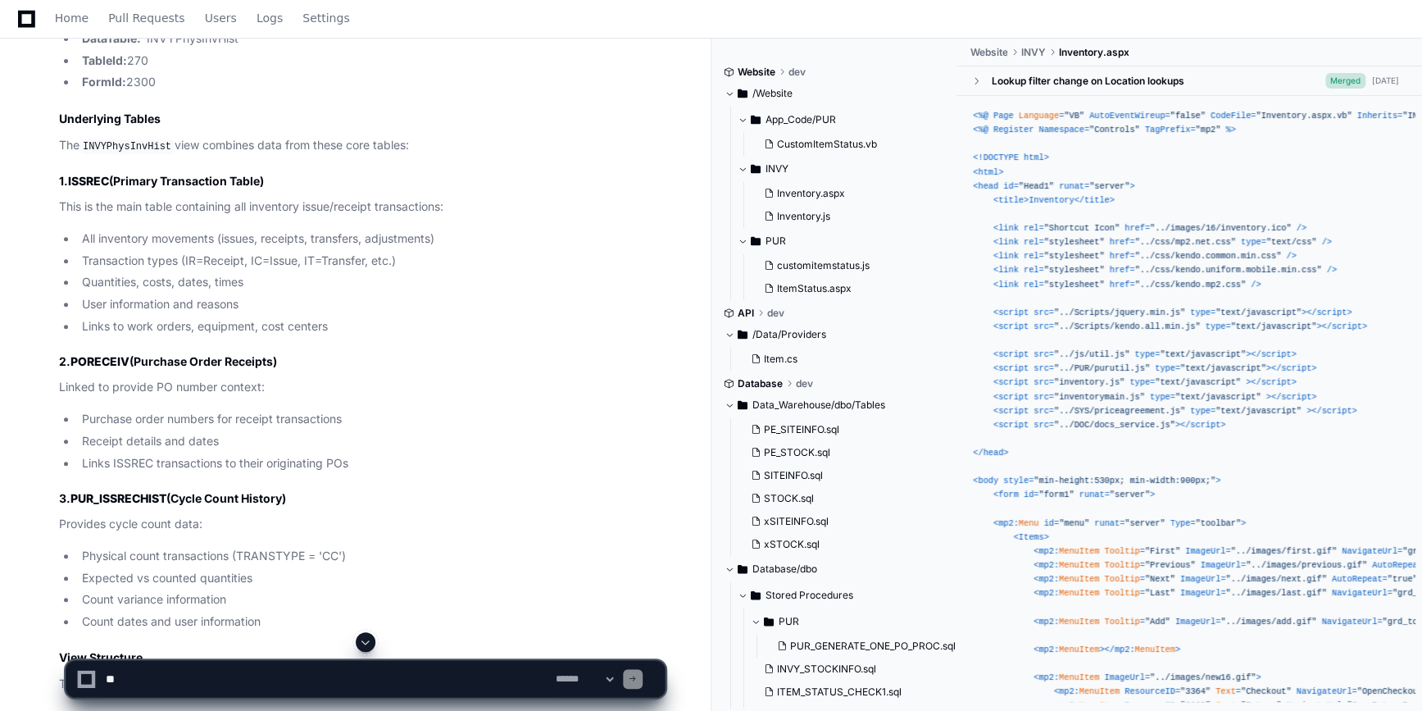
scroll to position [6465, 0]
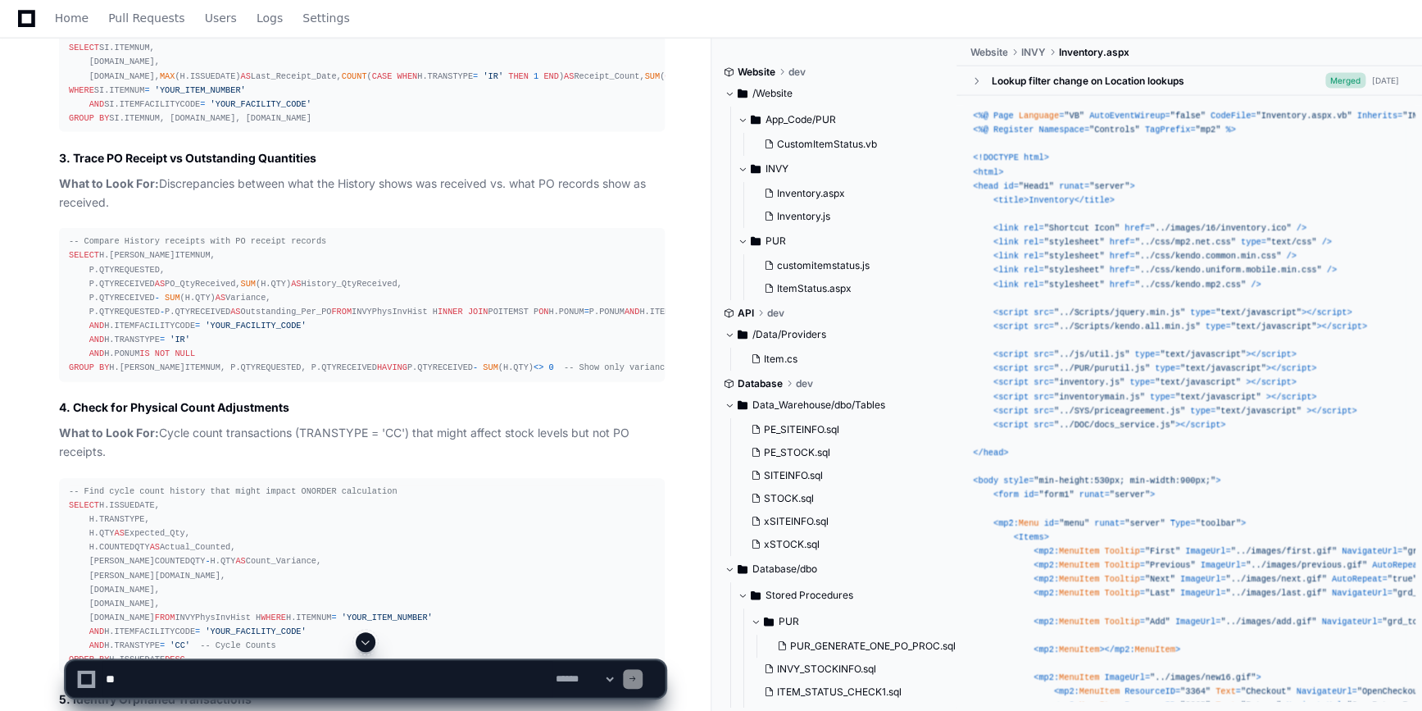
scroll to position [4877, 0]
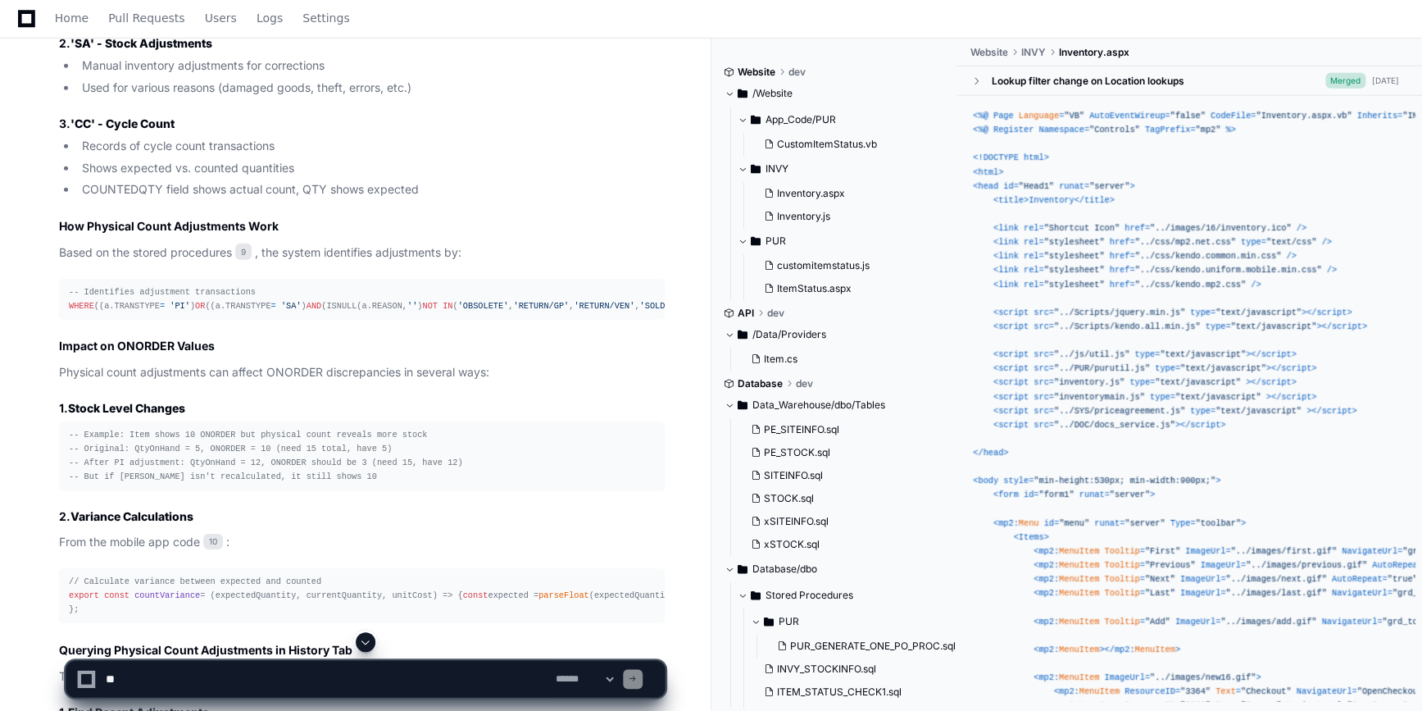
scroll to position [8627, 0]
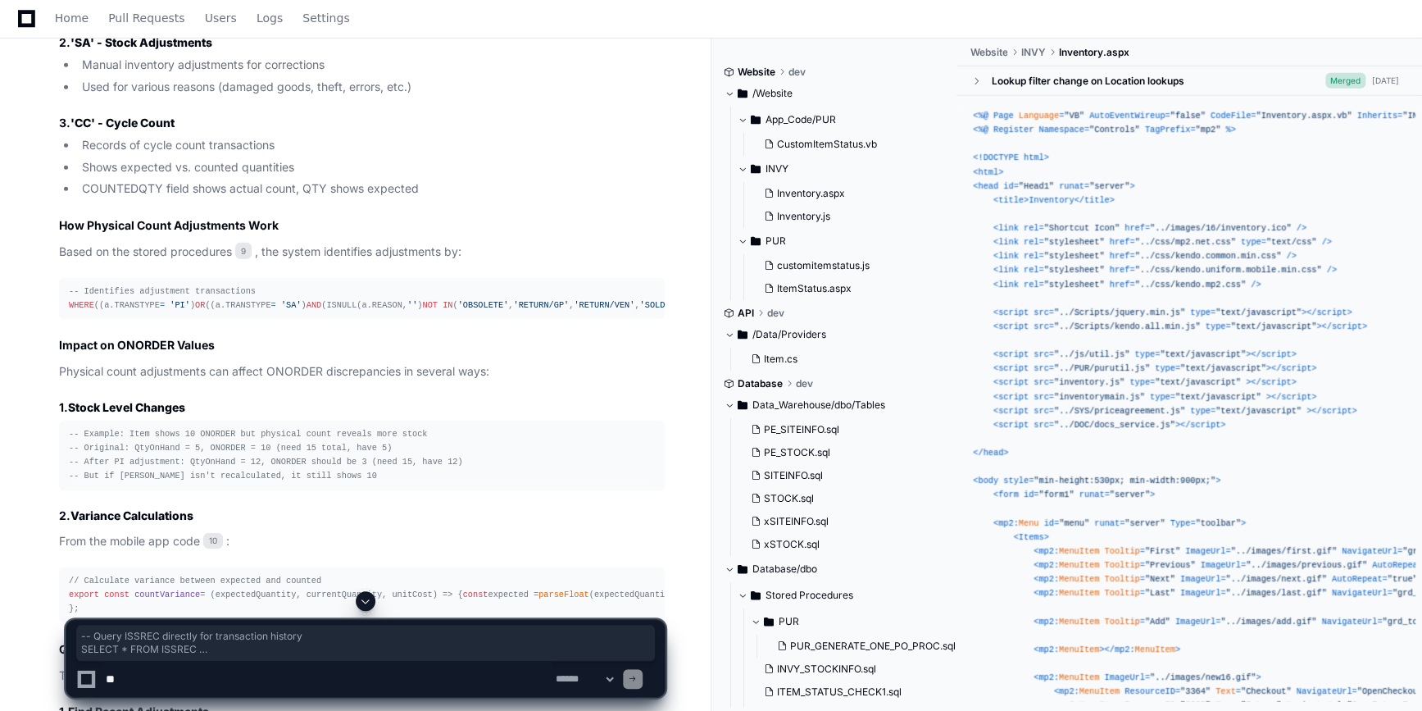
drag, startPoint x: 69, startPoint y: 472, endPoint x: 270, endPoint y: 593, distance: 234.6
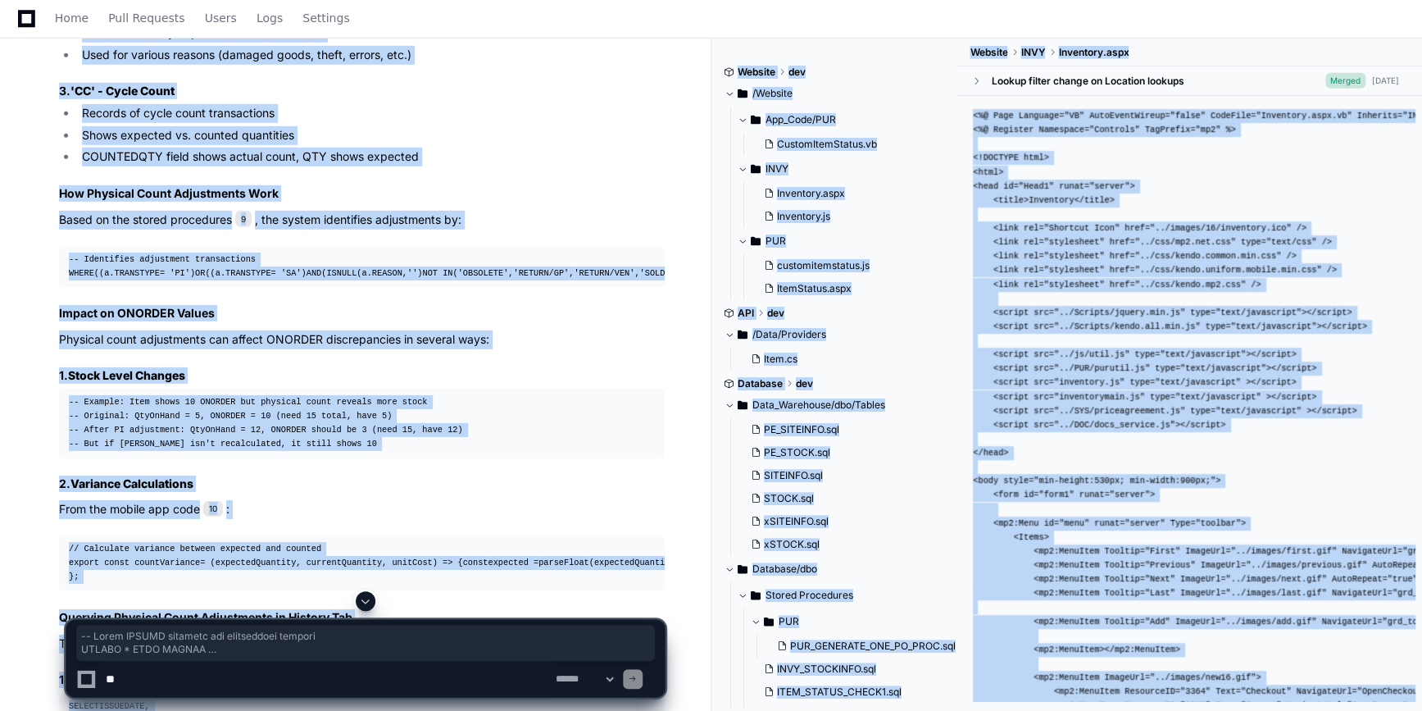
scroll to position [8664, 0]
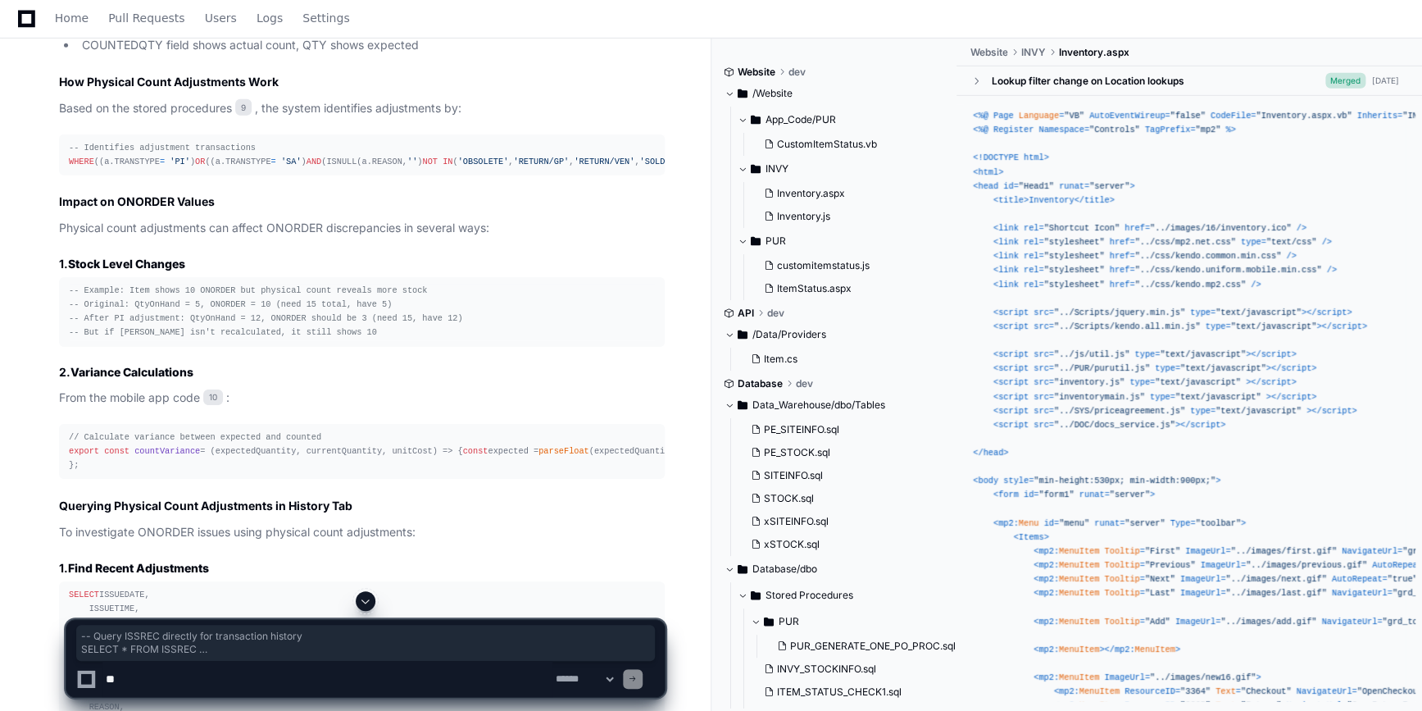
scroll to position [8773, 0]
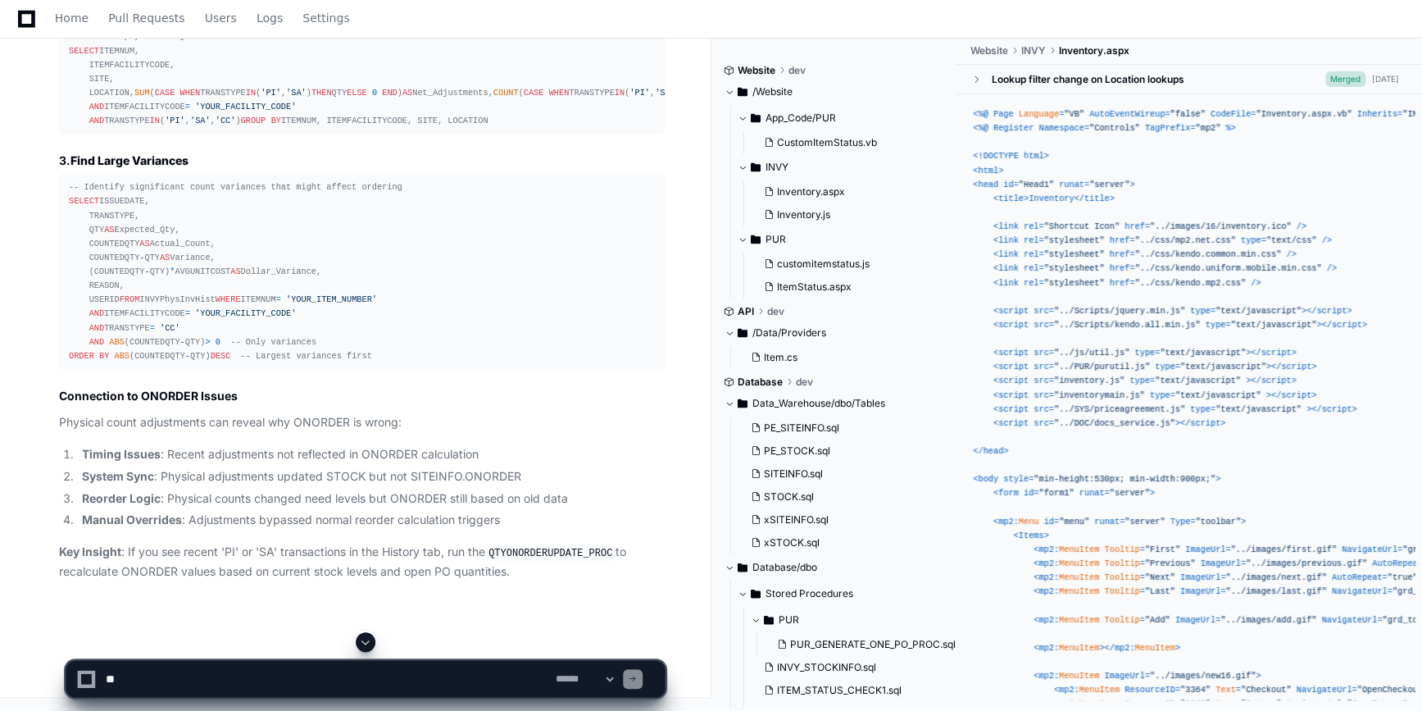
scroll to position [10155, 0]
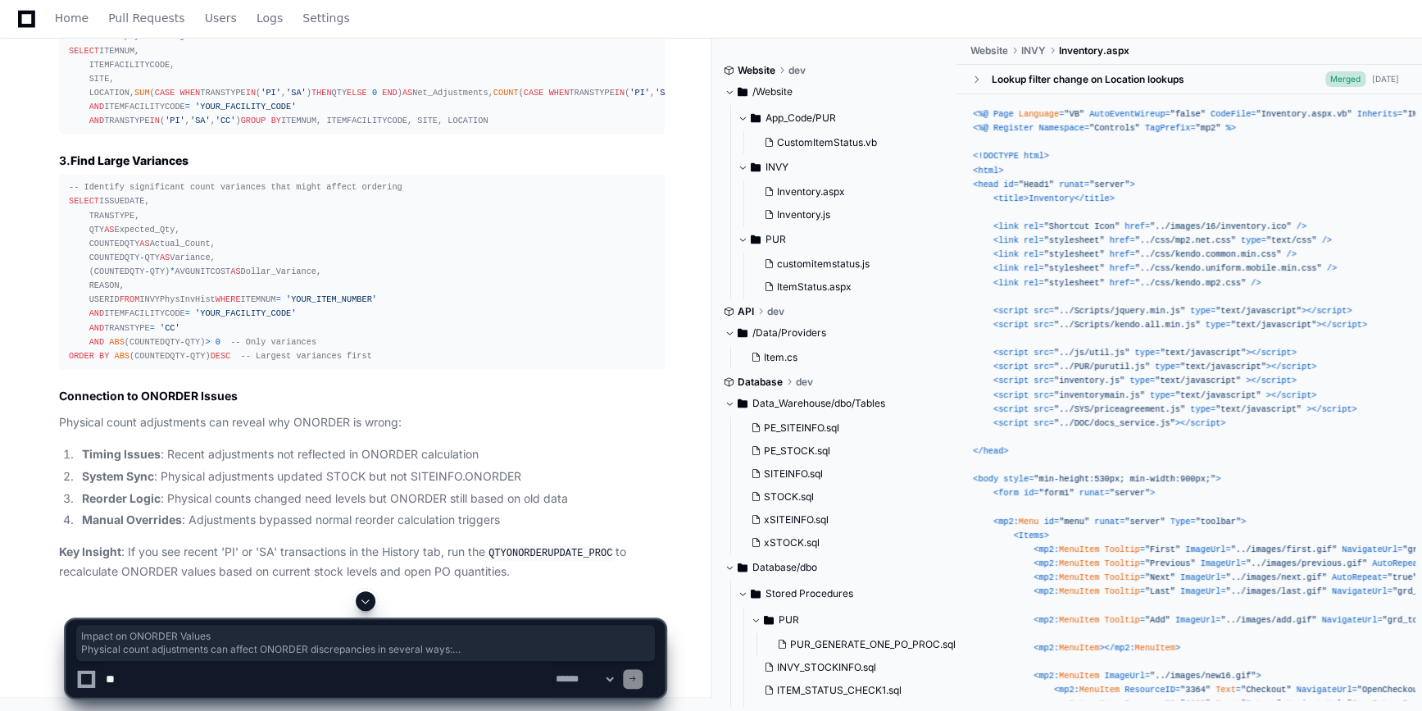
drag, startPoint x: 58, startPoint y: 261, endPoint x: 204, endPoint y: 558, distance: 331.4
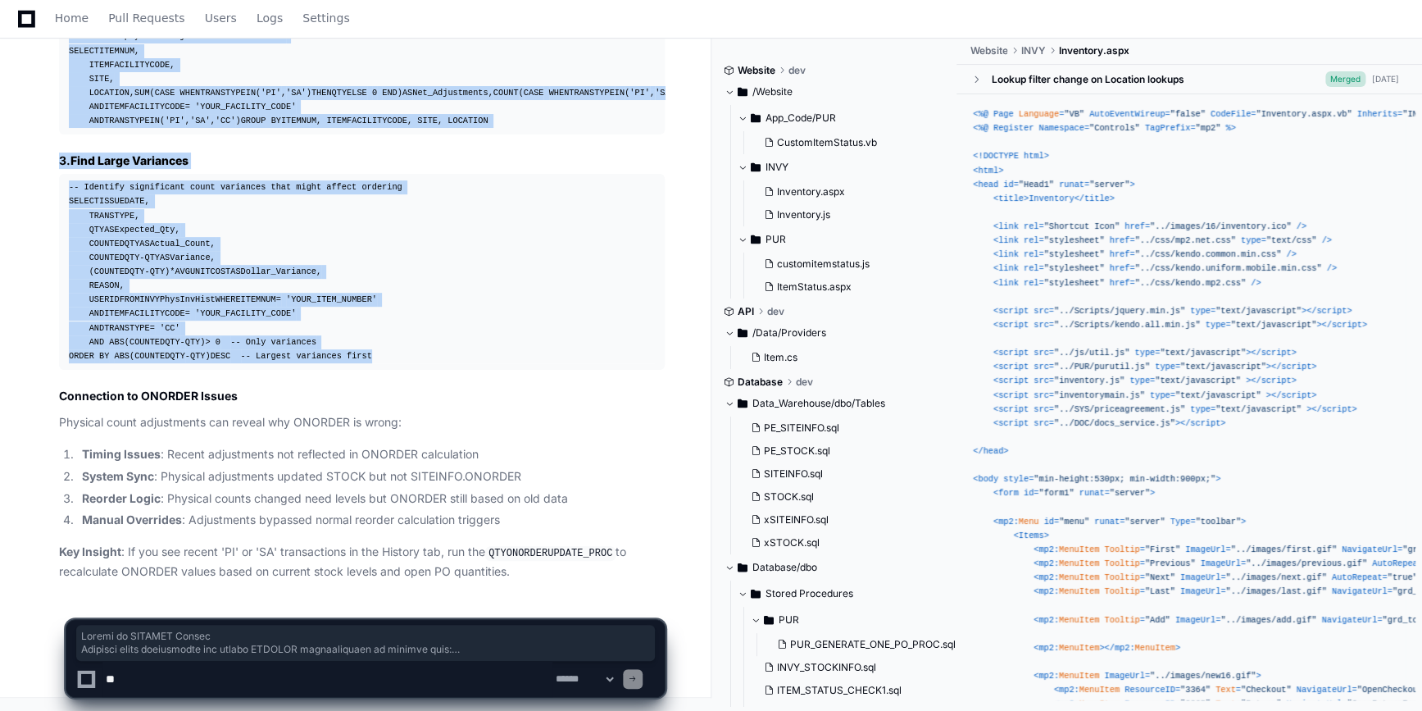
click at [371, 359] on div "-- Identify significant count variances that might affect ordering SELECT ISSUE…" at bounding box center [362, 271] width 586 height 183
click at [475, 268] on div "-- Identify significant count variances that might affect ordering SELECT ISSUE…" at bounding box center [362, 271] width 586 height 183
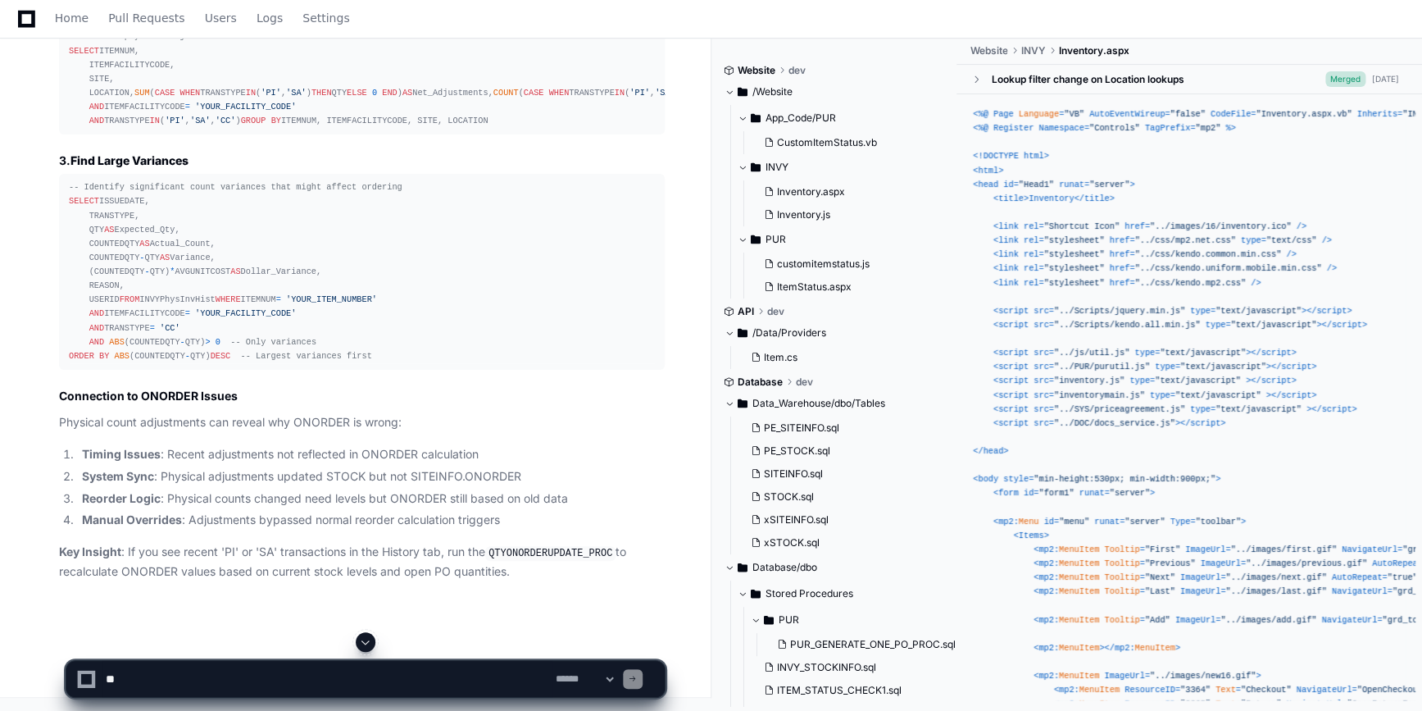
scroll to position [10906, 0]
click at [257, 682] on textarea at bounding box center [327, 679] width 450 height 36
paste textarea "**********"
type textarea "**********"
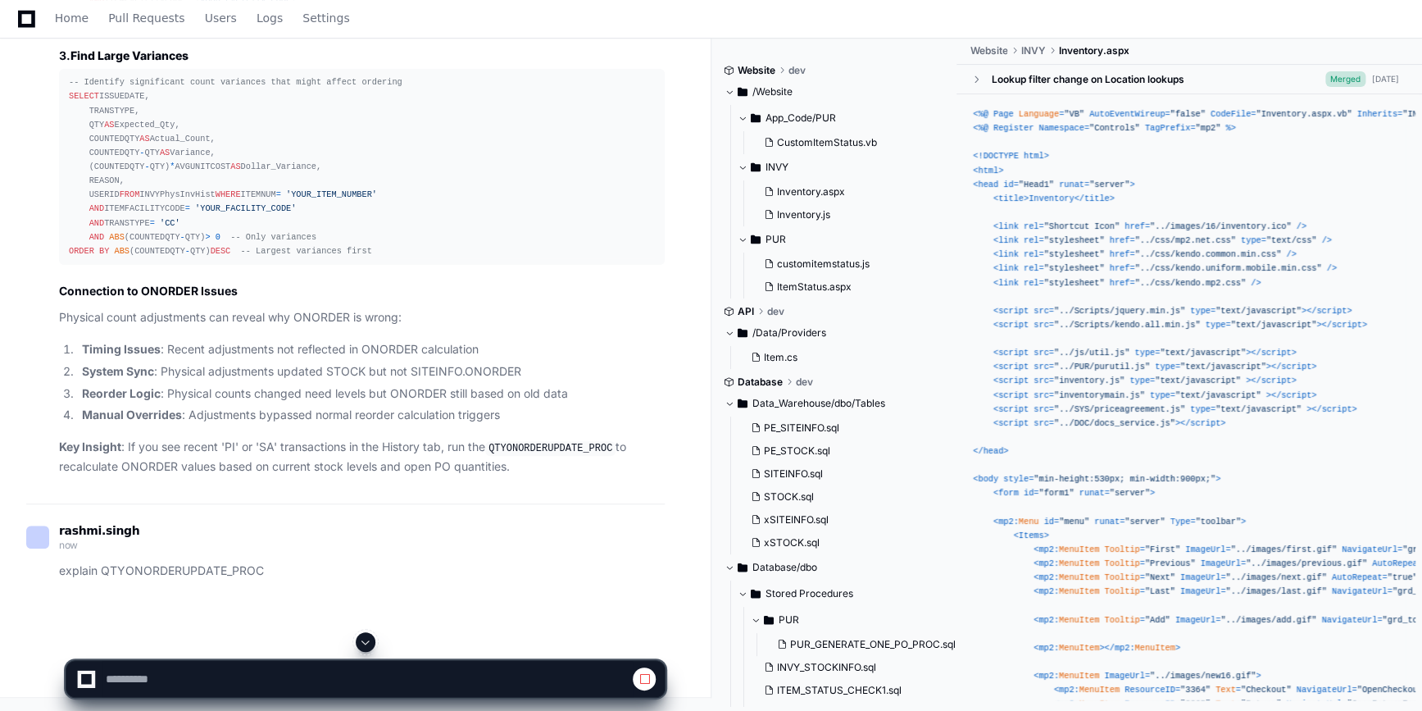
scroll to position [10931, 0]
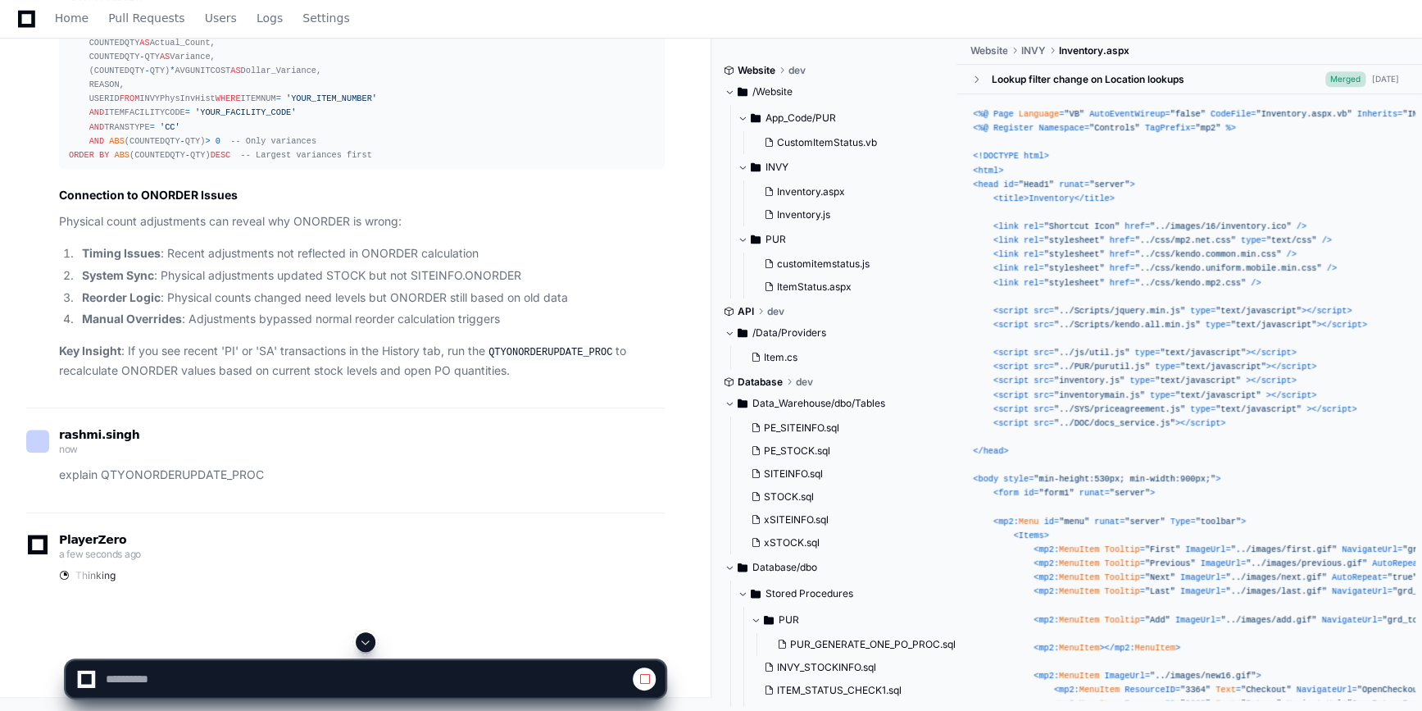
click at [361, 642] on span at bounding box center [365, 641] width 13 height 13
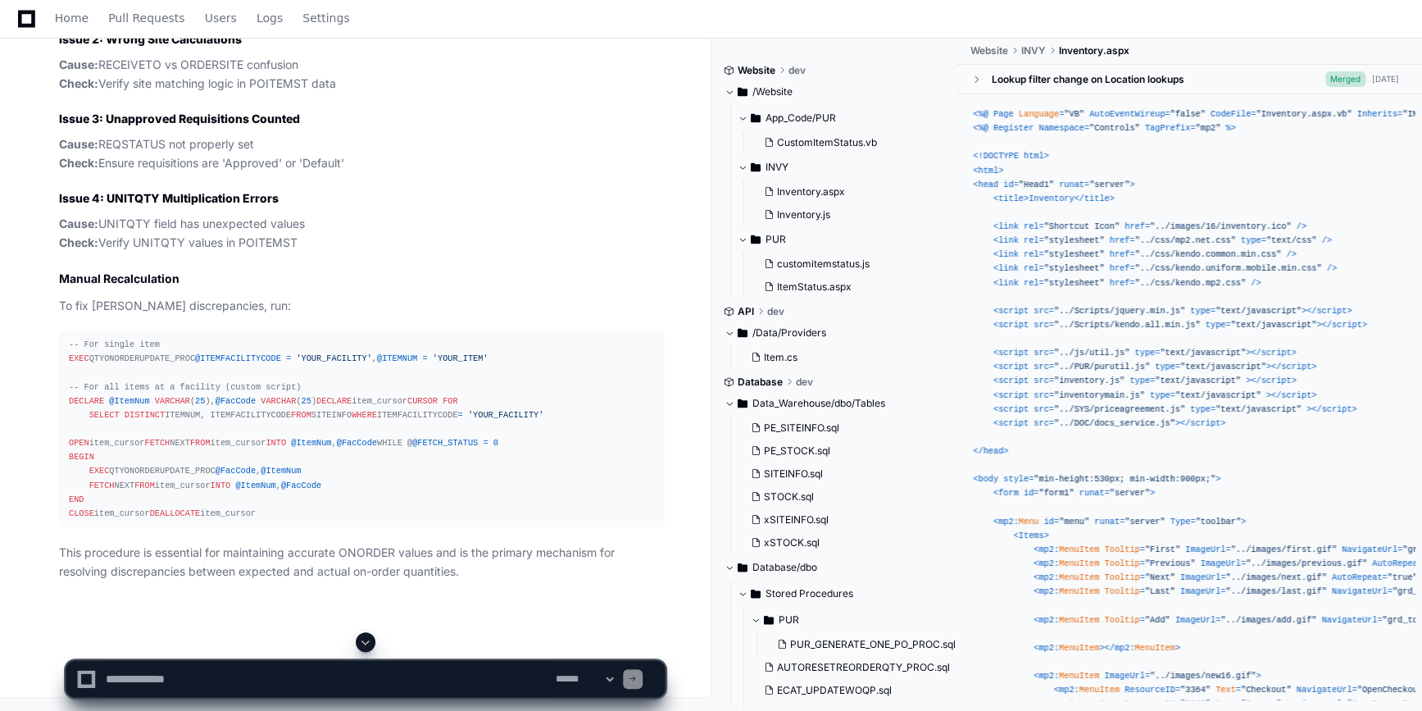
scroll to position [14730, 0]
click at [381, 674] on textarea at bounding box center [327, 679] width 450 height 36
click at [152, 338] on div "-- For single item EXEC QTYONORDERUPDATE_PROC @ITEMFACILITYCODE = 'YOUR_FACILIT…" at bounding box center [362, 429] width 586 height 183
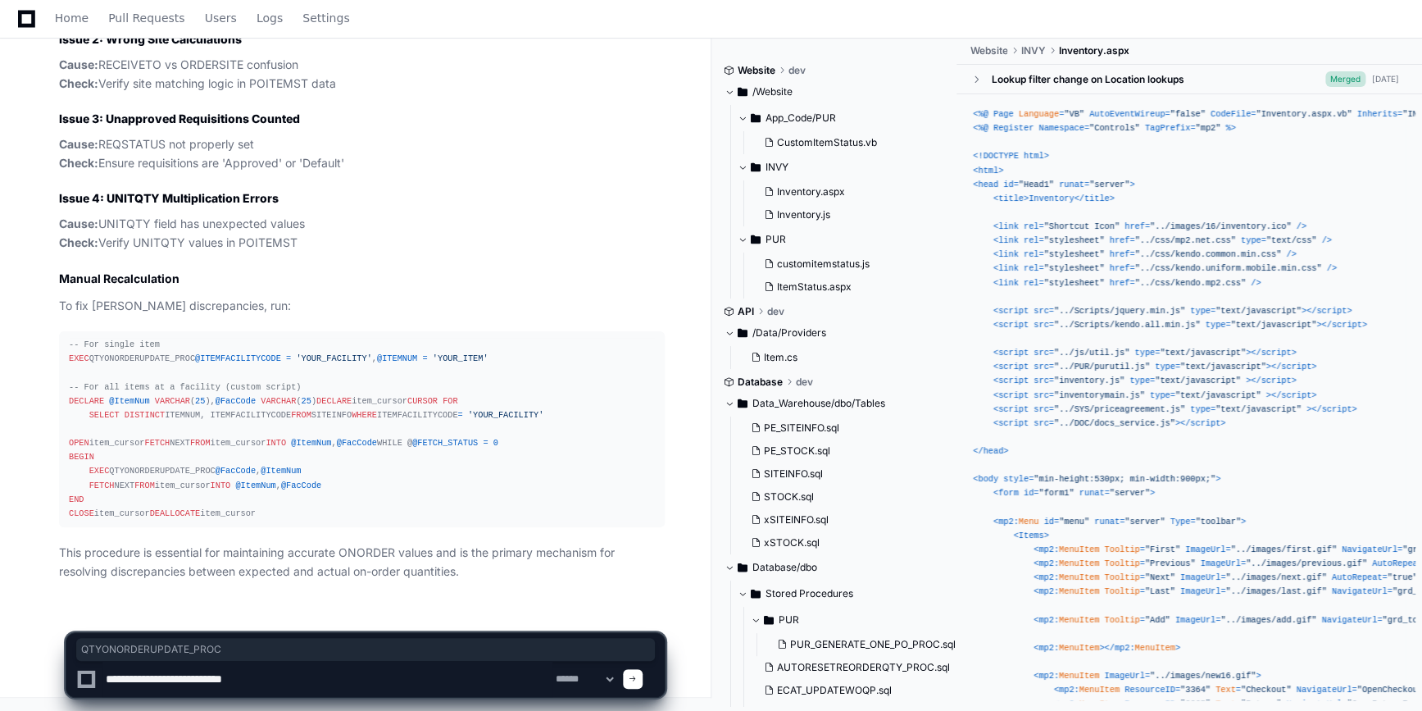
click at [152, 338] on div "-- For single item EXEC QTYONORDERUPDATE_PROC @ITEMFACILITYCODE = 'YOUR_FACILIT…" at bounding box center [362, 429] width 586 height 183
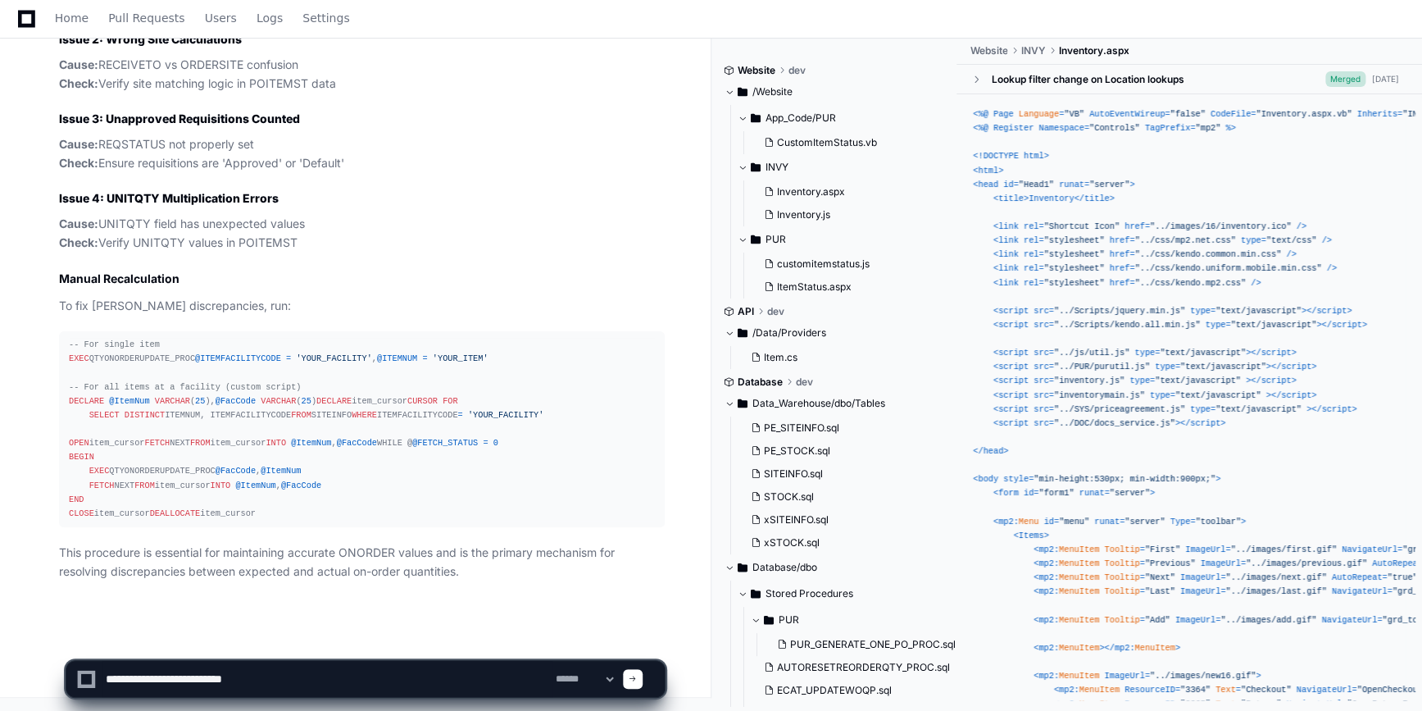
click at [241, 466] on span "@FacCode" at bounding box center [236, 471] width 40 height 10
click at [270, 680] on textarea at bounding box center [327, 679] width 450 height 36
paste textarea "**********"
type textarea "**********"
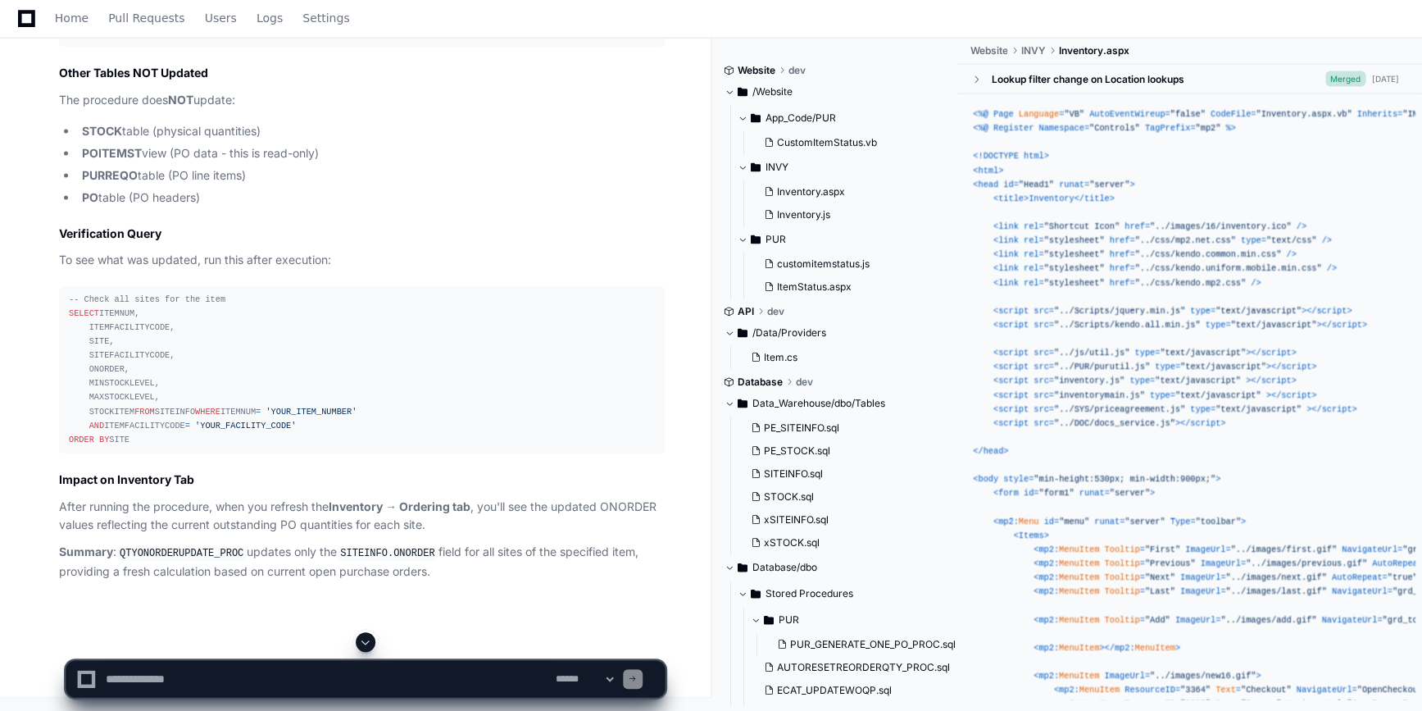
scroll to position [15927, 0]
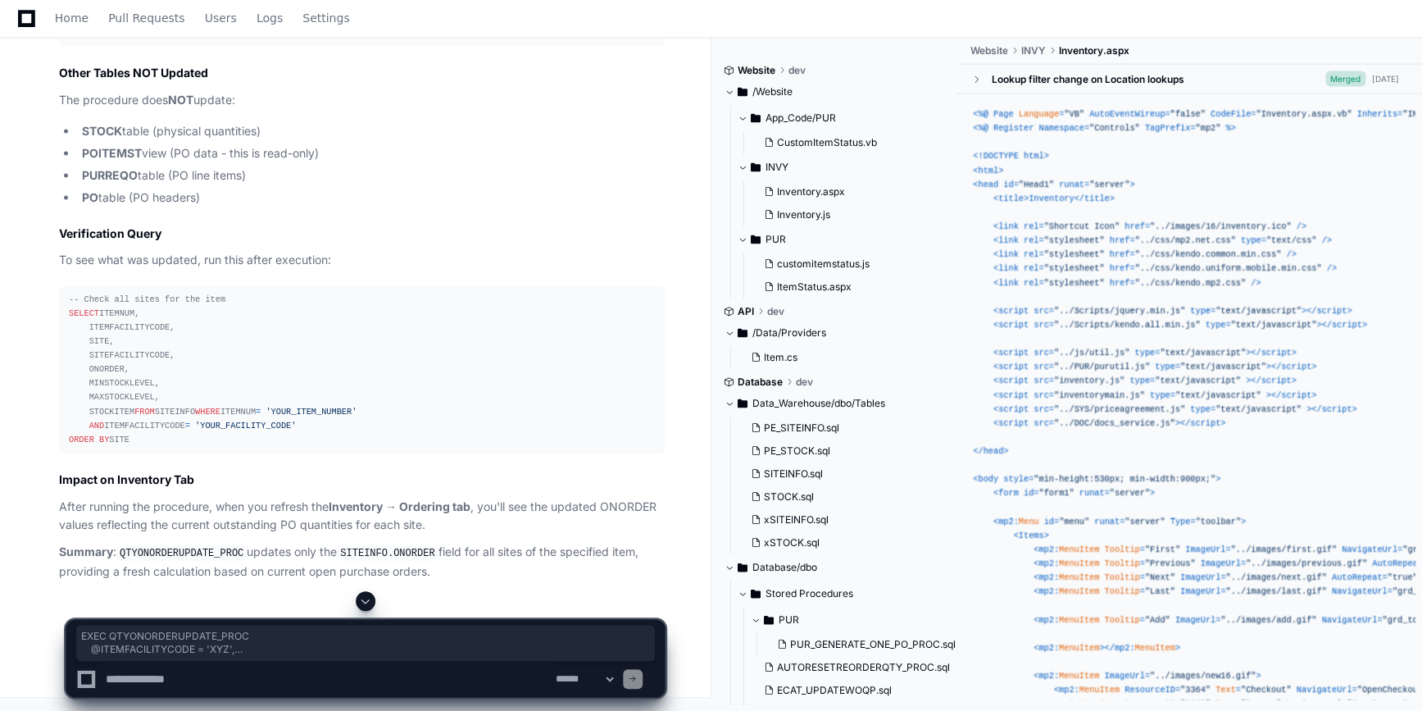
drag, startPoint x: 69, startPoint y: 422, endPoint x: 176, endPoint y: 443, distance: 109.3
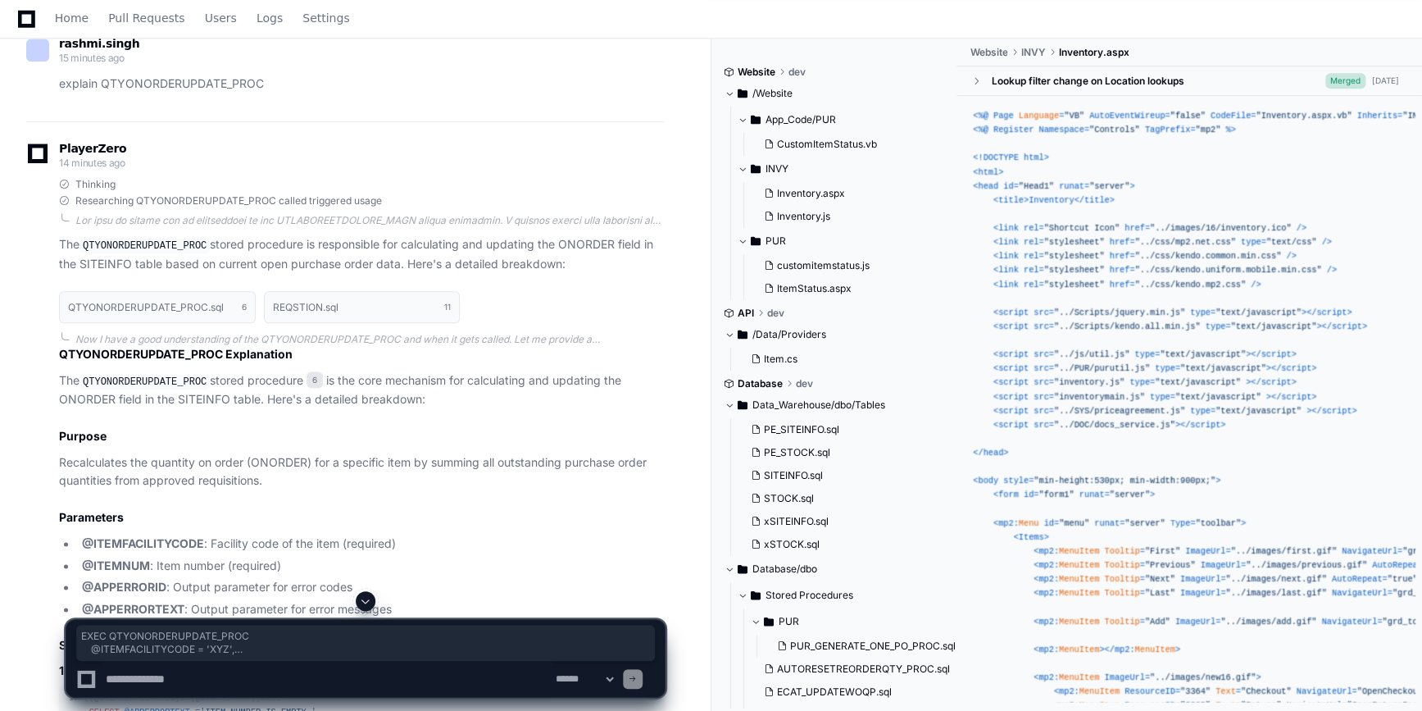
scroll to position [10143, 0]
